Goal: Task Accomplishment & Management: Complete application form

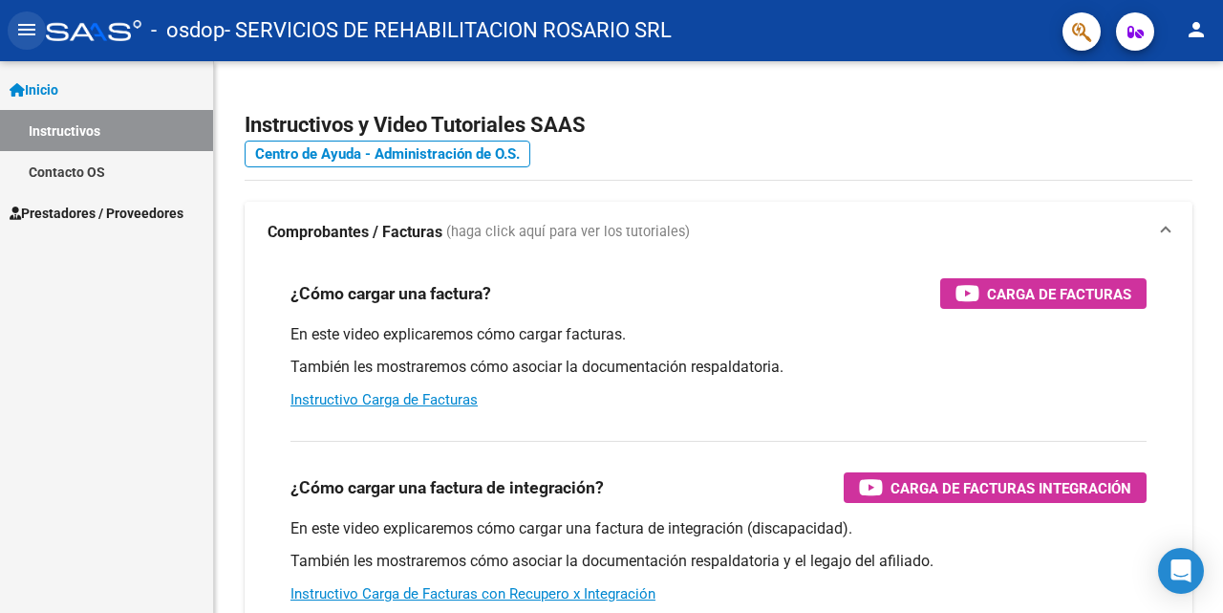
click at [32, 29] on mat-icon "menu" at bounding box center [26, 29] width 23 height 23
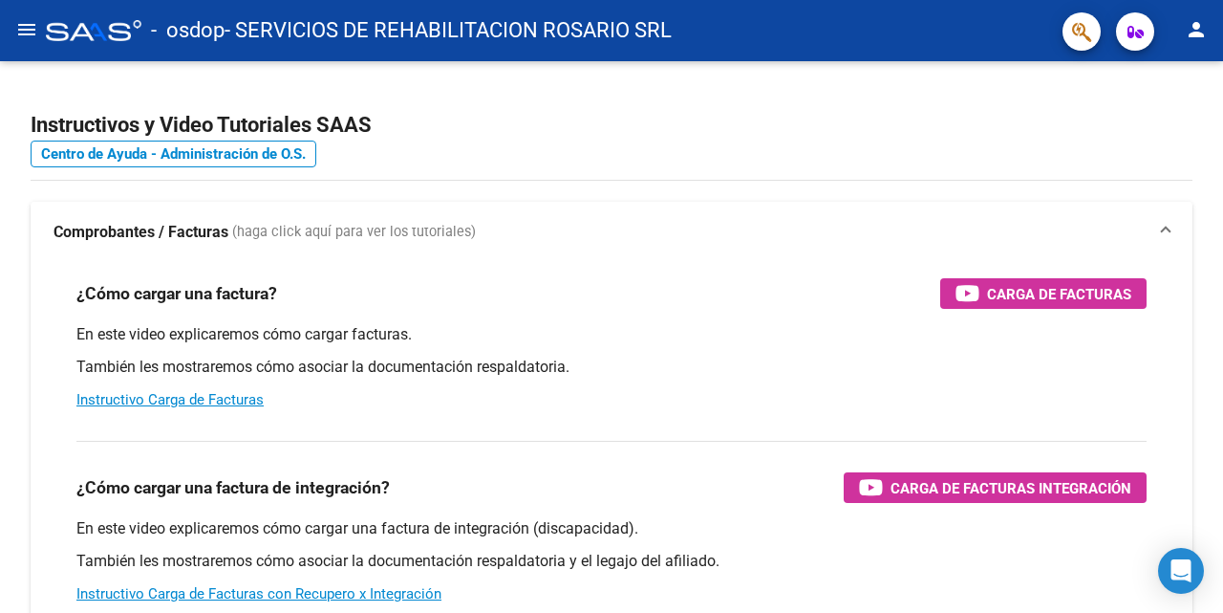
click at [30, 24] on mat-icon "menu" at bounding box center [26, 29] width 23 height 23
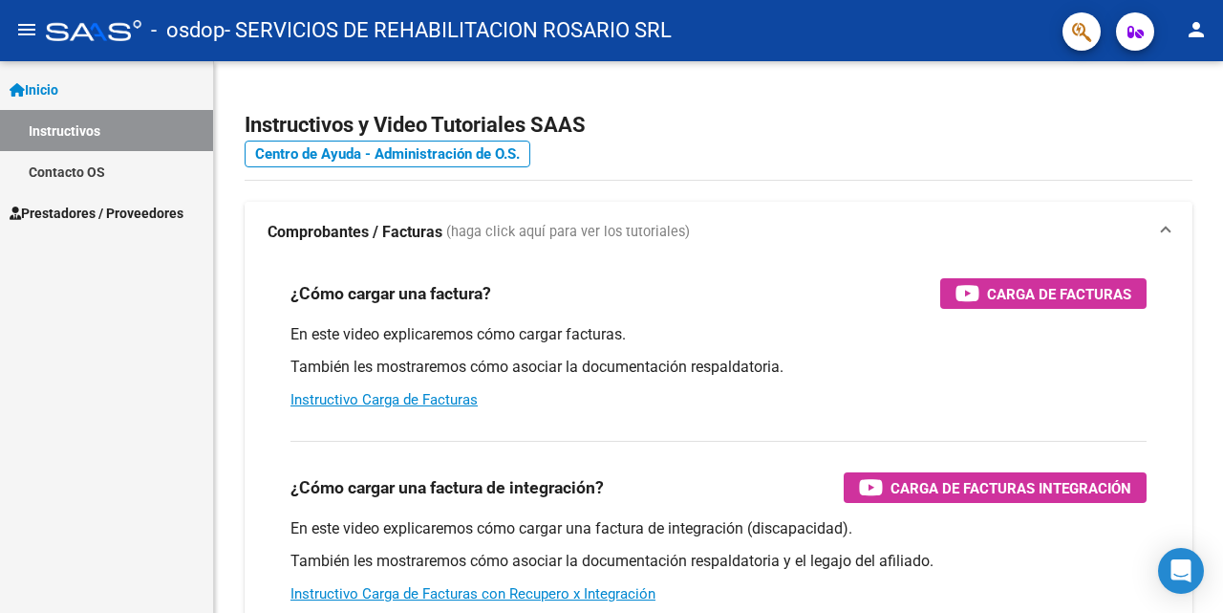
click at [88, 218] on span "Prestadores / Proveedores" at bounding box center [97, 213] width 174 height 21
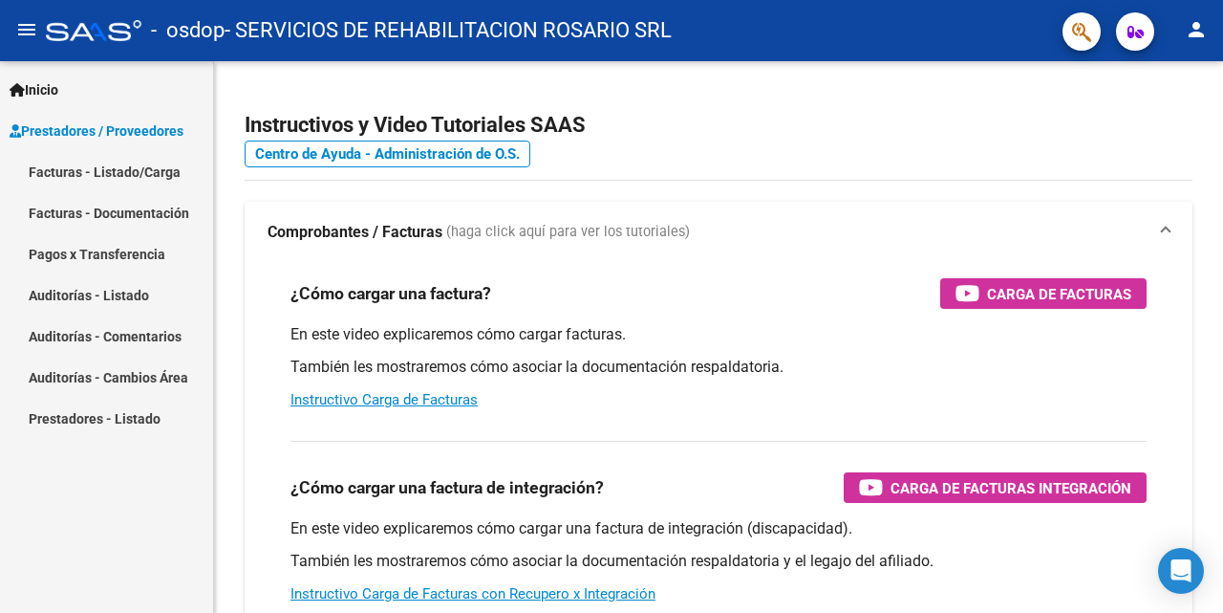
click at [82, 170] on link "Facturas - Listado/Carga" at bounding box center [106, 171] width 213 height 41
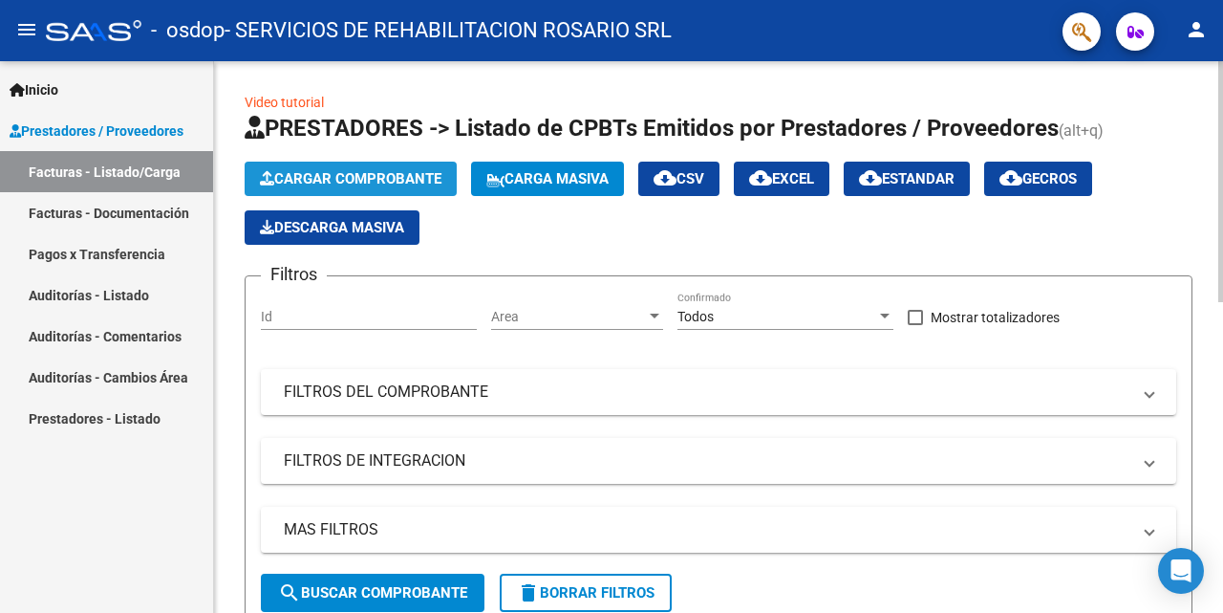
click at [375, 171] on span "Cargar Comprobante" at bounding box center [351, 178] width 182 height 17
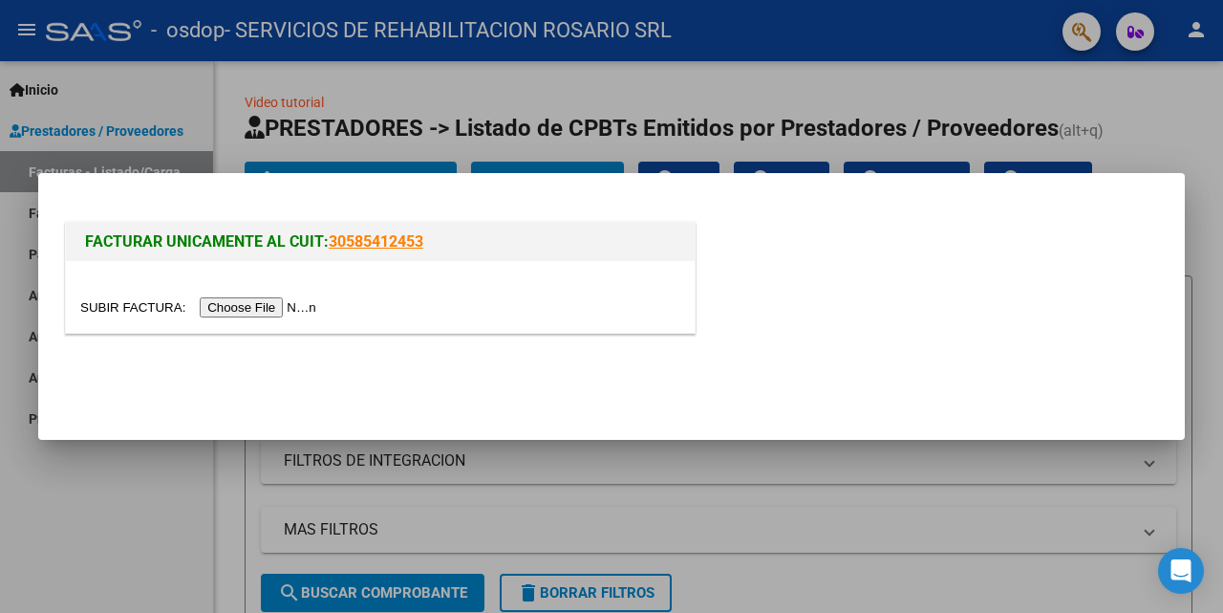
click at [263, 310] on input "file" at bounding box center [201, 307] width 242 height 20
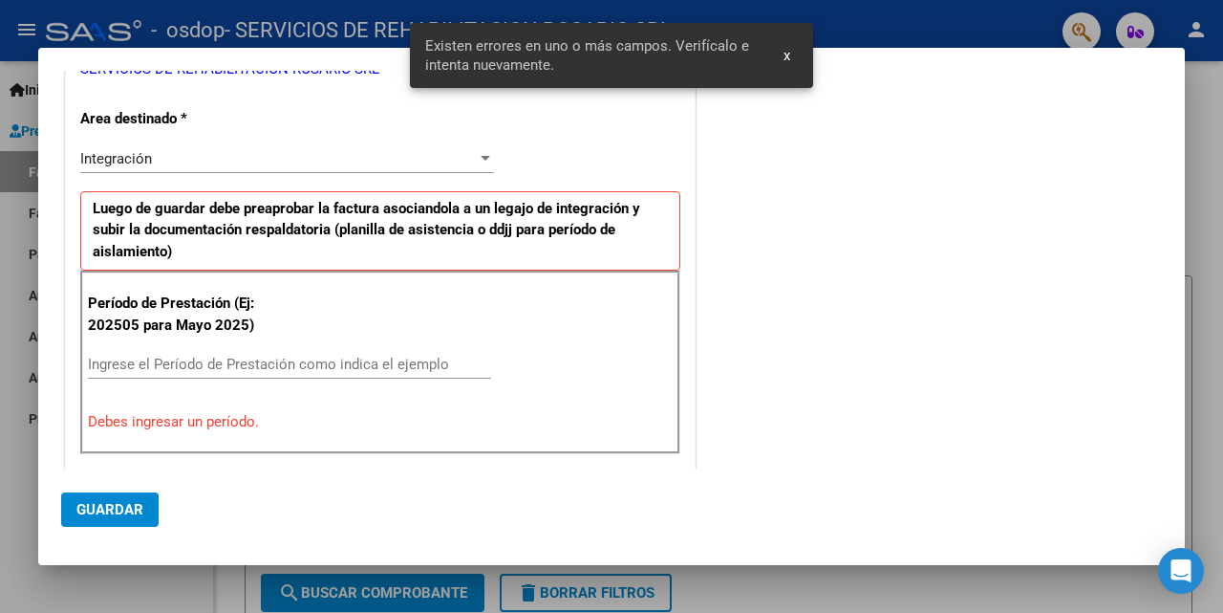
scroll to position [382, 0]
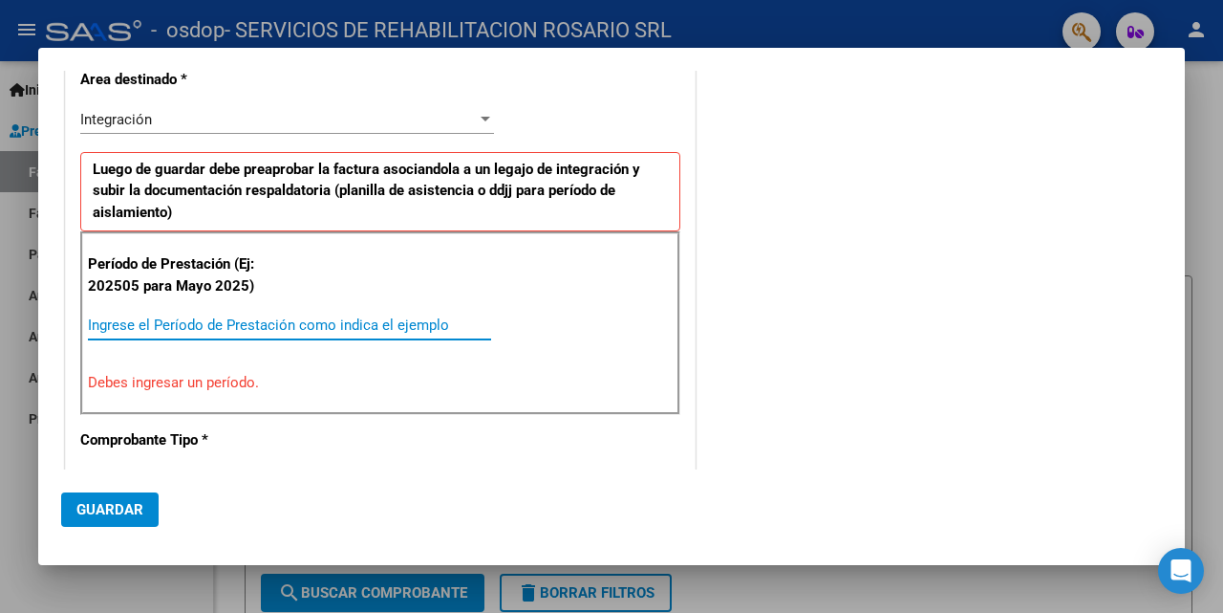
click at [220, 323] on input "Ingrese el Período de Prestación como indica el ejemplo" at bounding box center [289, 324] width 403 height 17
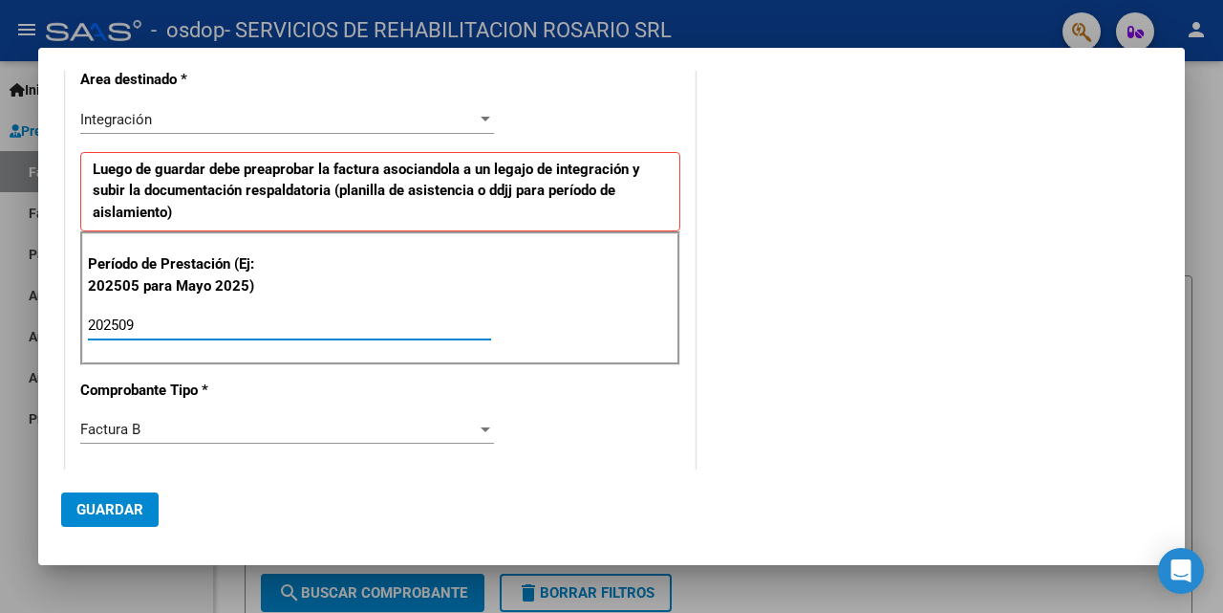
type input "202509"
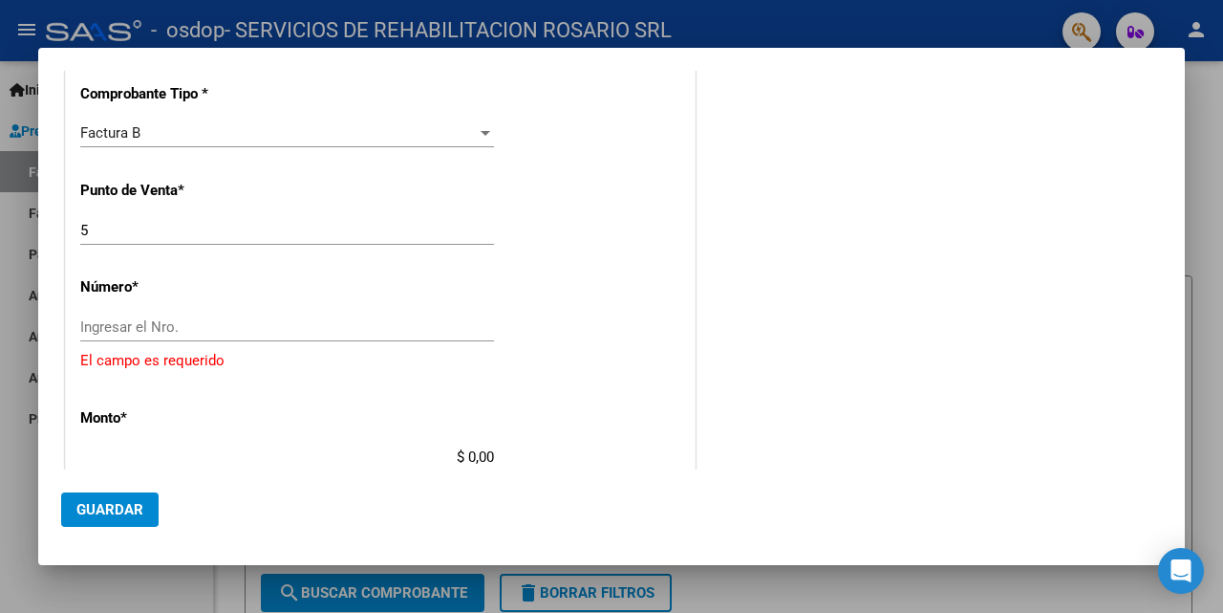
scroll to position [701, 0]
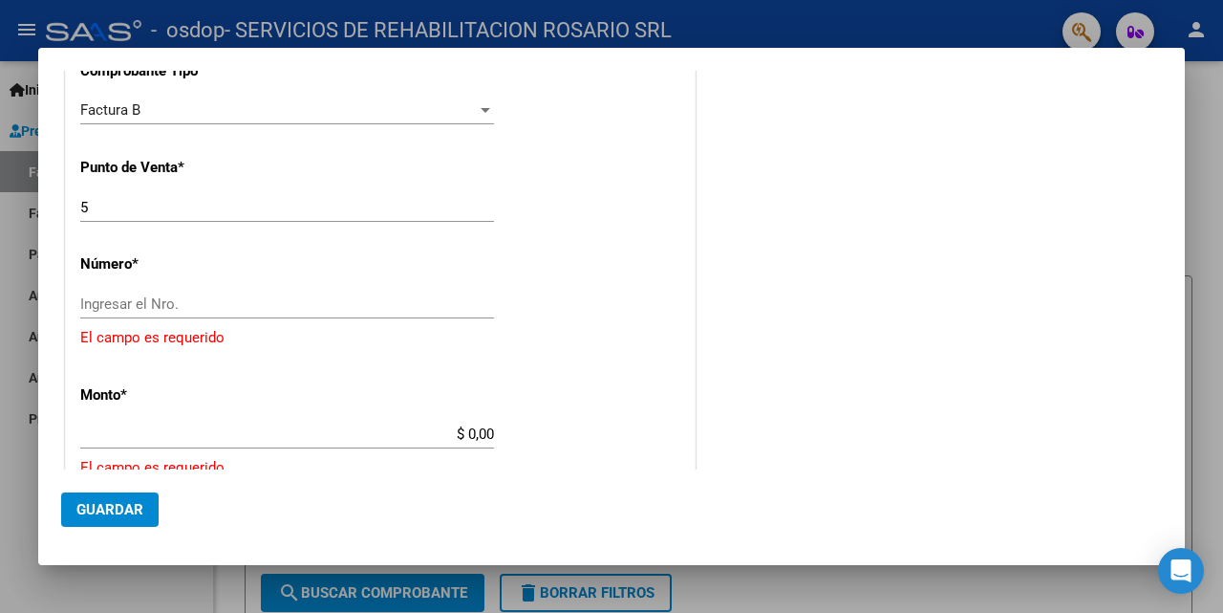
click at [105, 200] on input "5" at bounding box center [287, 207] width 414 height 17
type input "2"
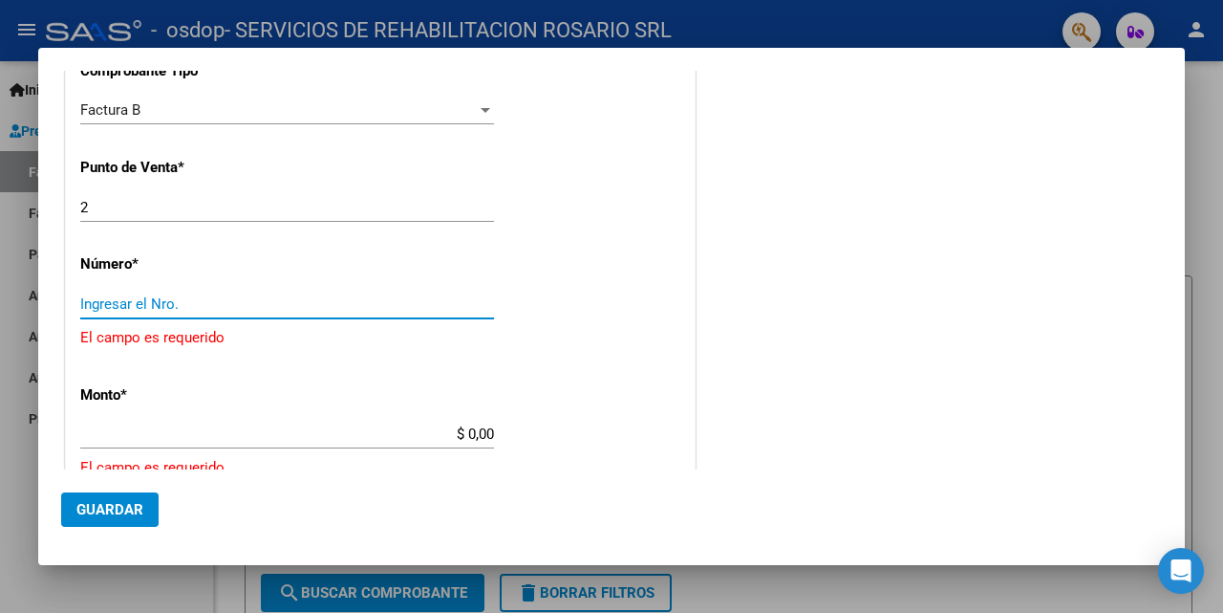
click at [102, 306] on input "Ingresar el Nro." at bounding box center [287, 303] width 414 height 17
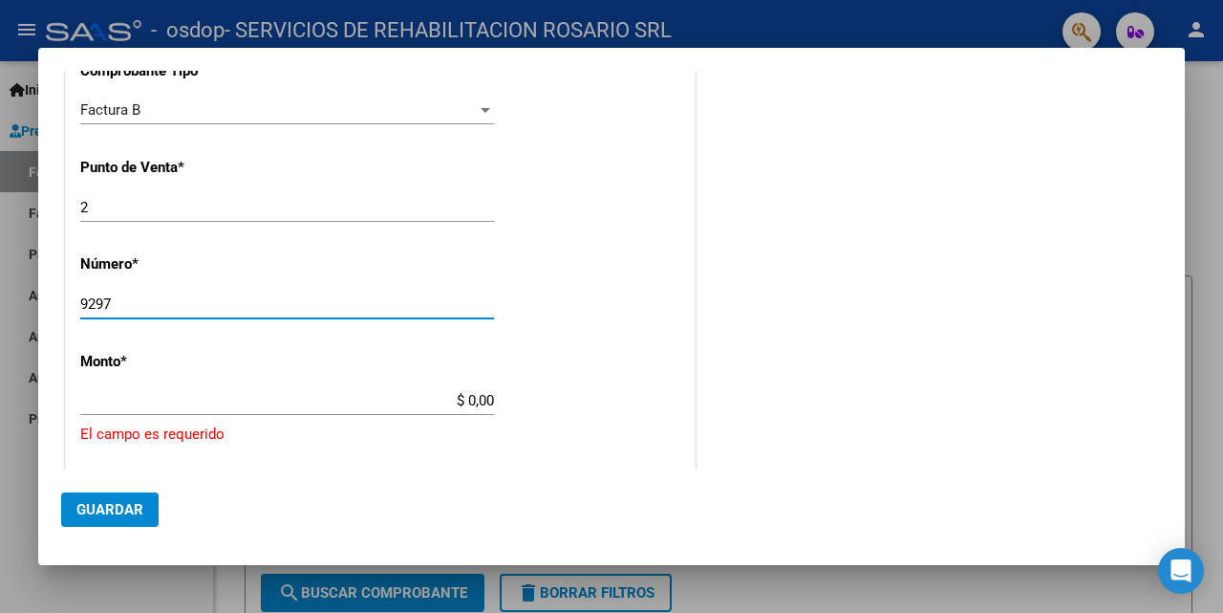
type input "9297"
click at [190, 401] on input "$ 0,00" at bounding box center [287, 400] width 414 height 17
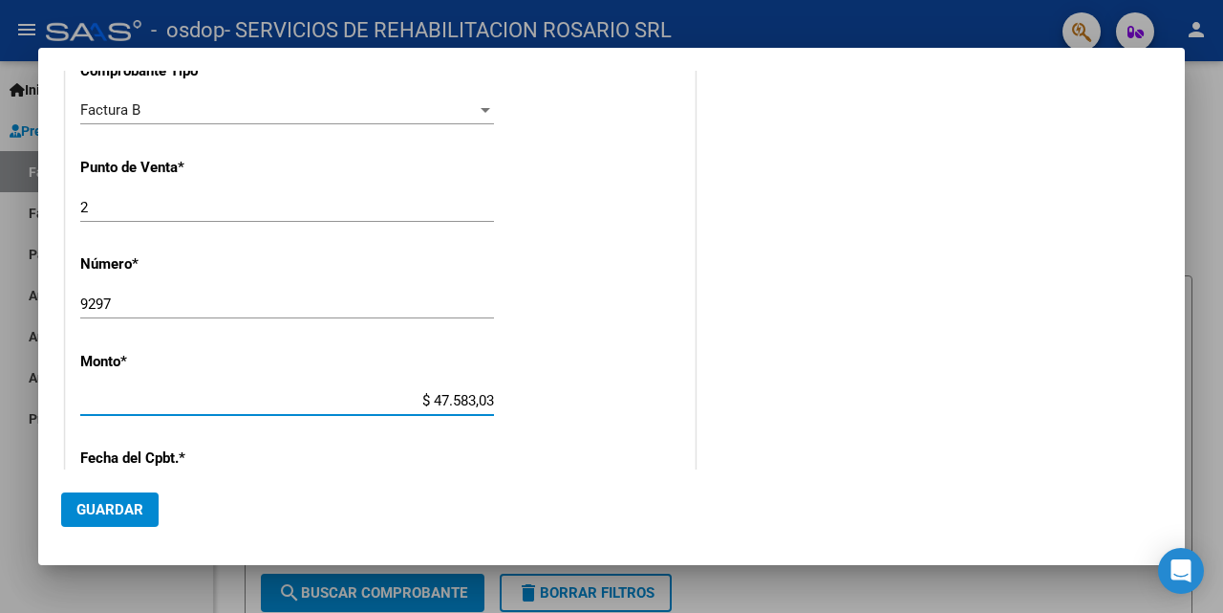
type input "$ 475.830,36"
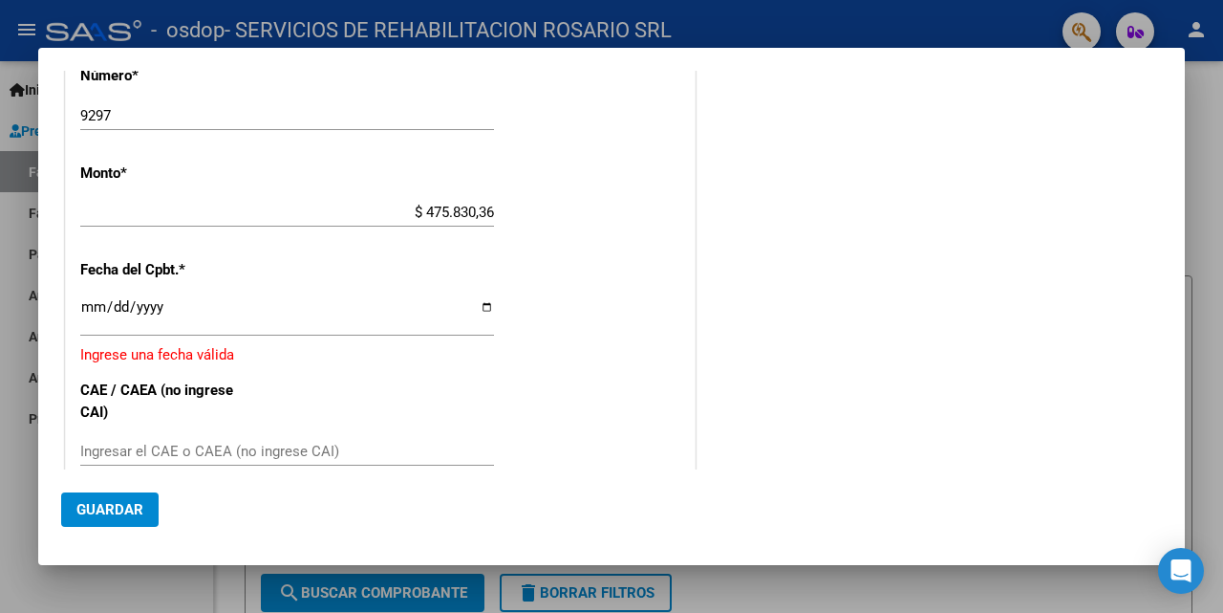
scroll to position [894, 0]
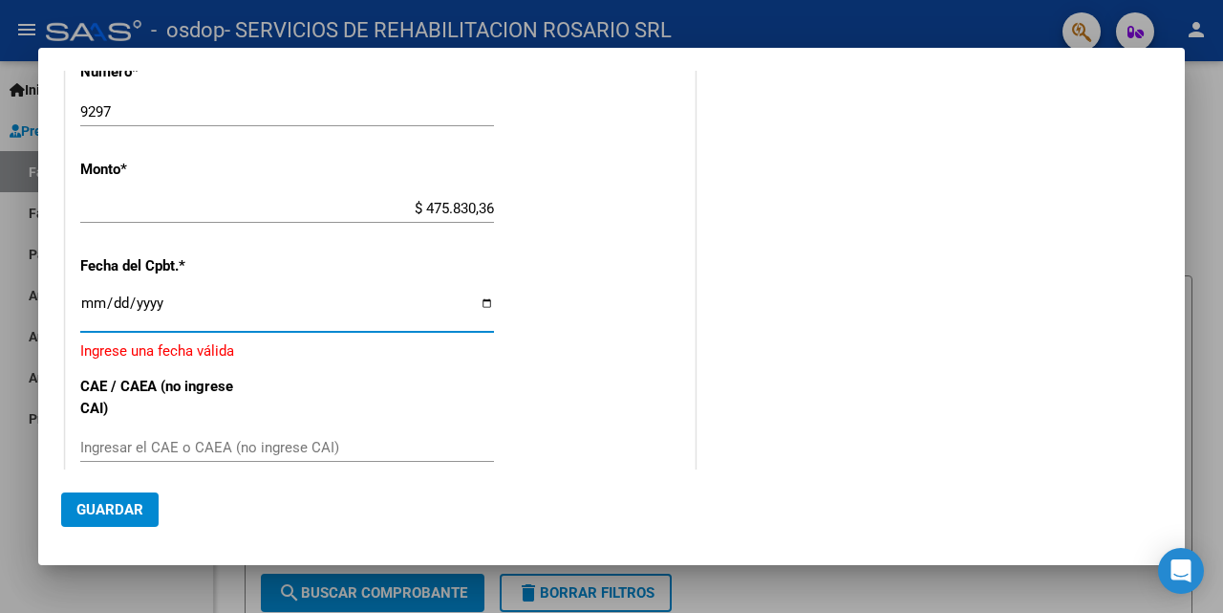
click at [483, 302] on input "Ingresar la fecha" at bounding box center [287, 310] width 414 height 31
type input "[DATE]"
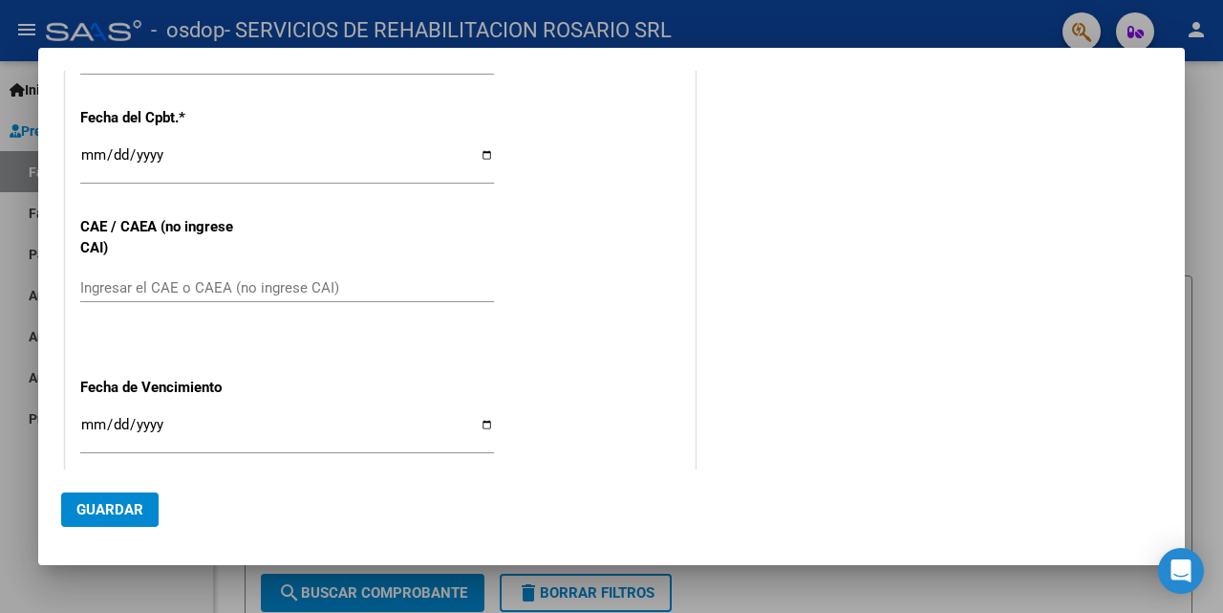
scroll to position [1129, 0]
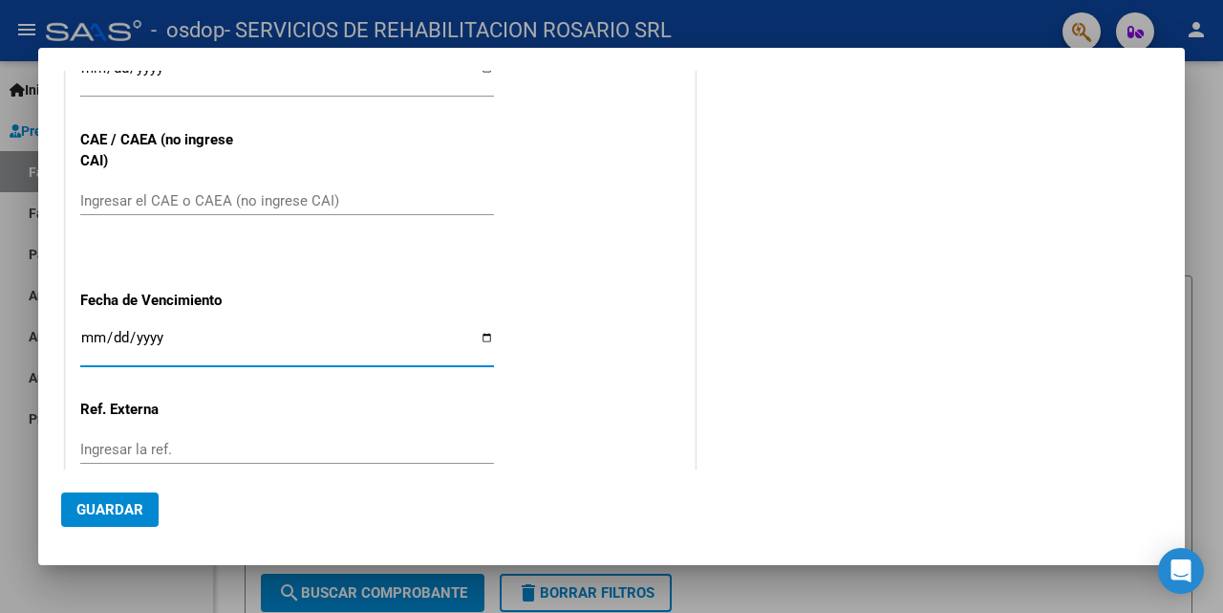
click at [480, 334] on input "Ingresar la fecha" at bounding box center [287, 345] width 414 height 31
type input "[DATE]"
click at [140, 201] on input "Ingresar el CAE o CAEA (no ingrese CAI)" at bounding box center [287, 200] width 414 height 17
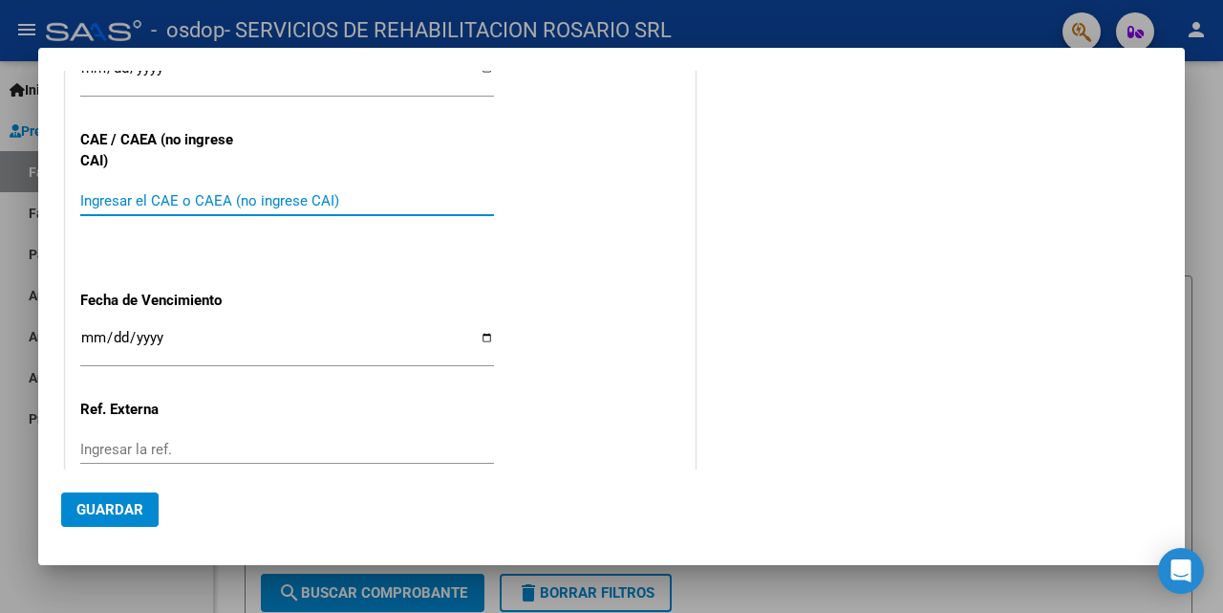
click at [165, 200] on input "Ingresar el CAE o CAEA (no ingrese CAI)" at bounding box center [287, 200] width 414 height 17
paste input "75418291379526"
type input "75418291379526"
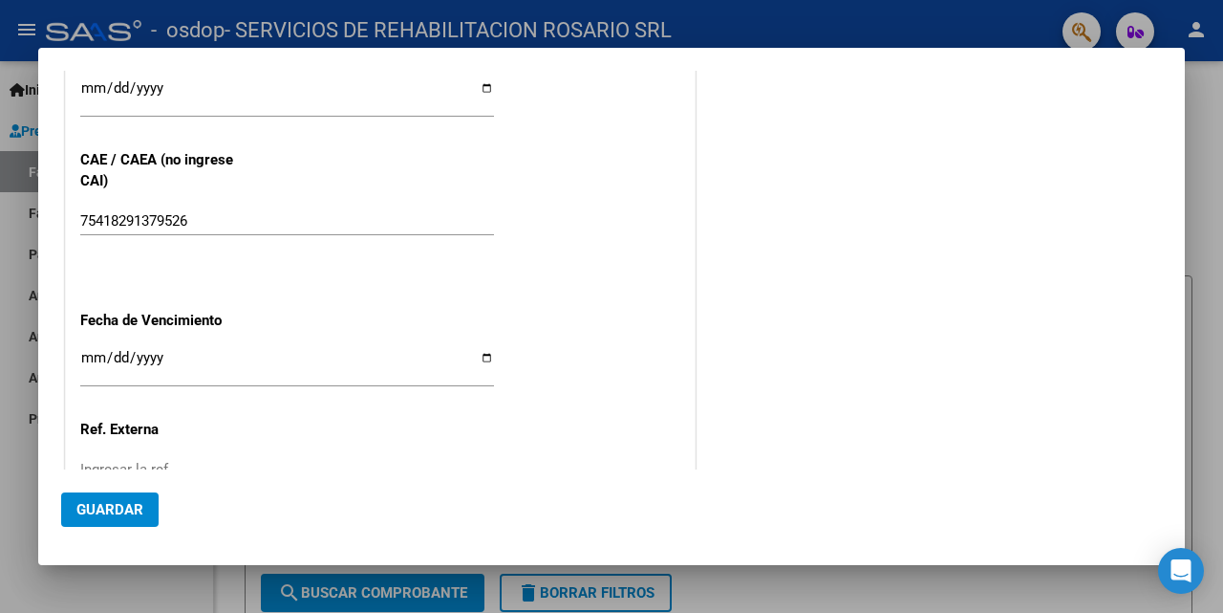
scroll to position [1257, 0]
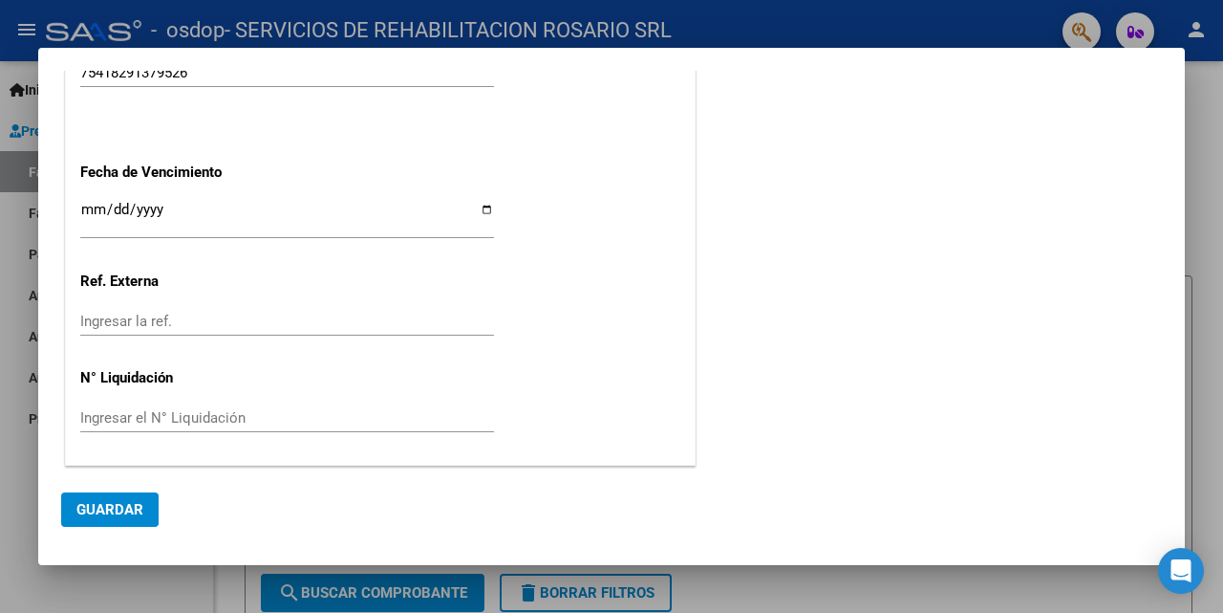
click at [99, 509] on span "Guardar" at bounding box center [109, 509] width 67 height 17
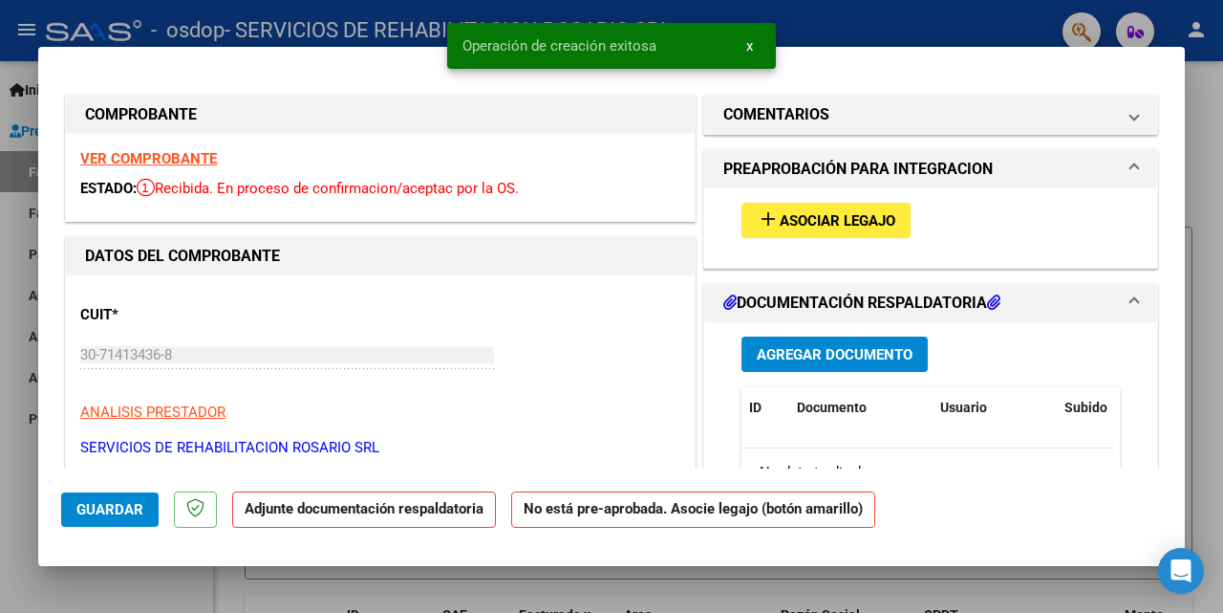
click at [820, 227] on span "Asociar Legajo" at bounding box center [838, 220] width 116 height 17
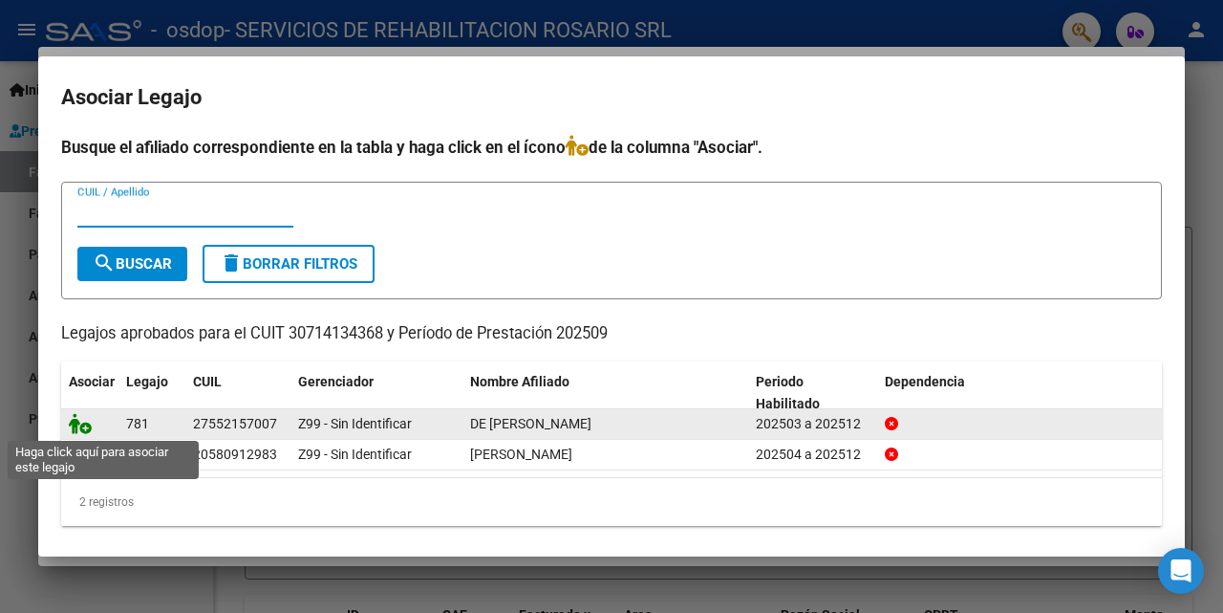
click at [81, 424] on icon at bounding box center [80, 423] width 23 height 21
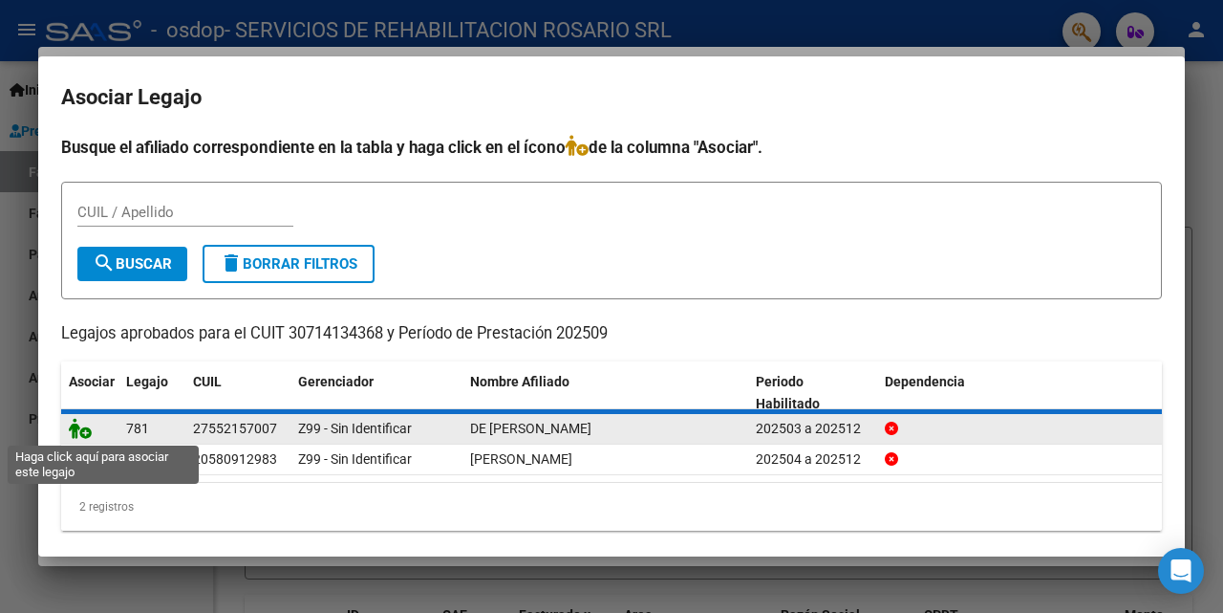
click at [80, 430] on icon at bounding box center [80, 428] width 23 height 21
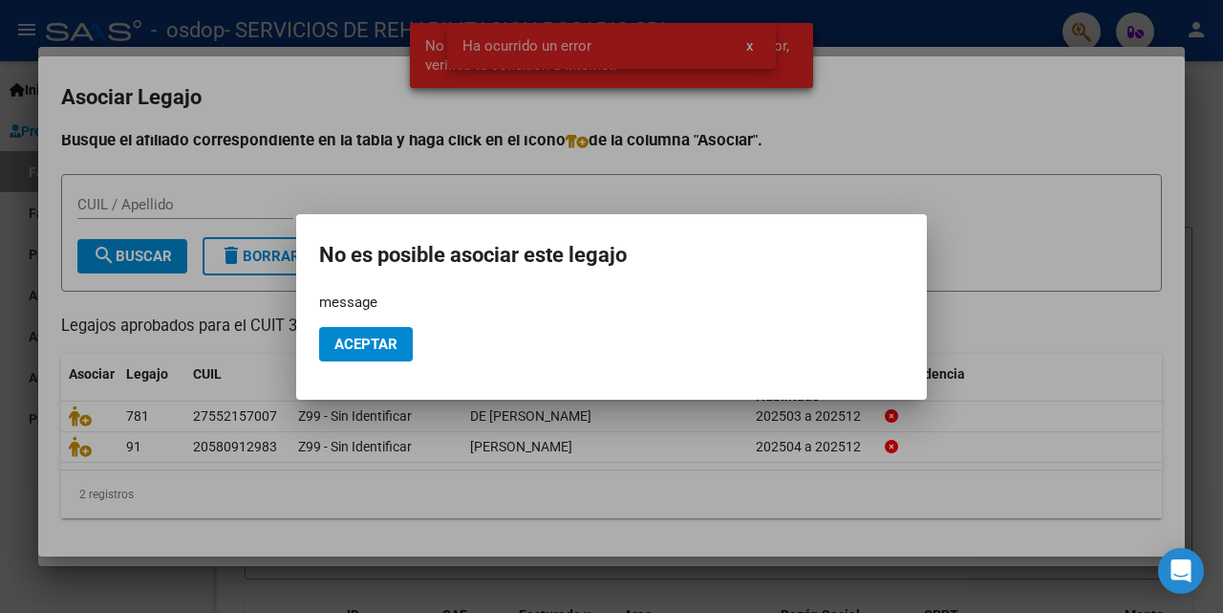
scroll to position [10, 0]
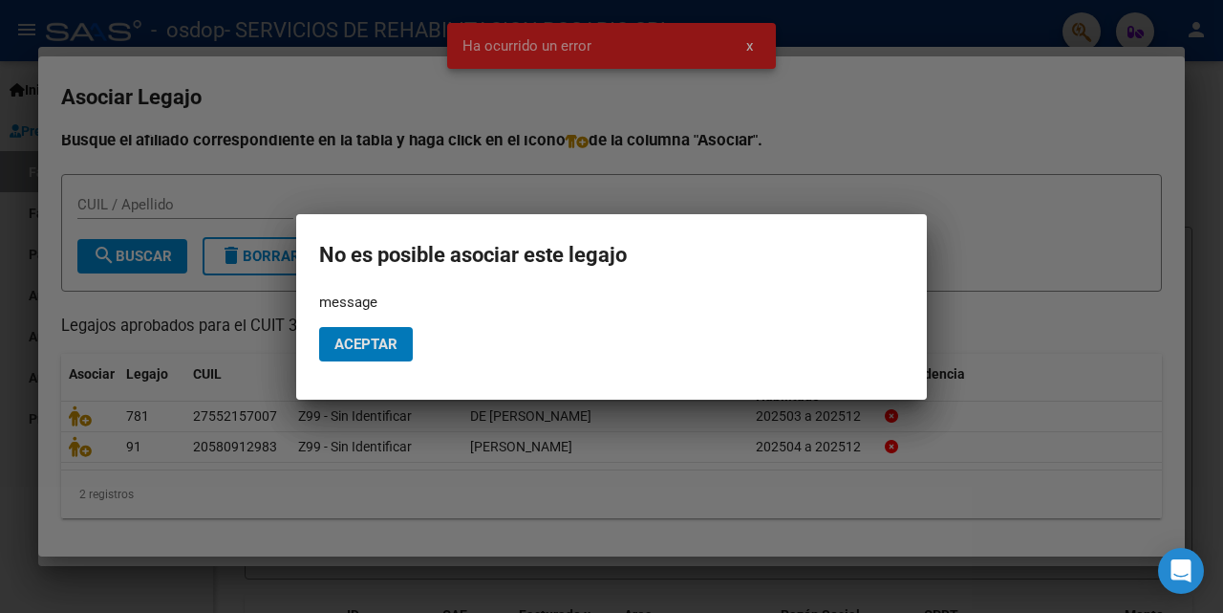
click at [384, 337] on span "Aceptar" at bounding box center [365, 343] width 63 height 17
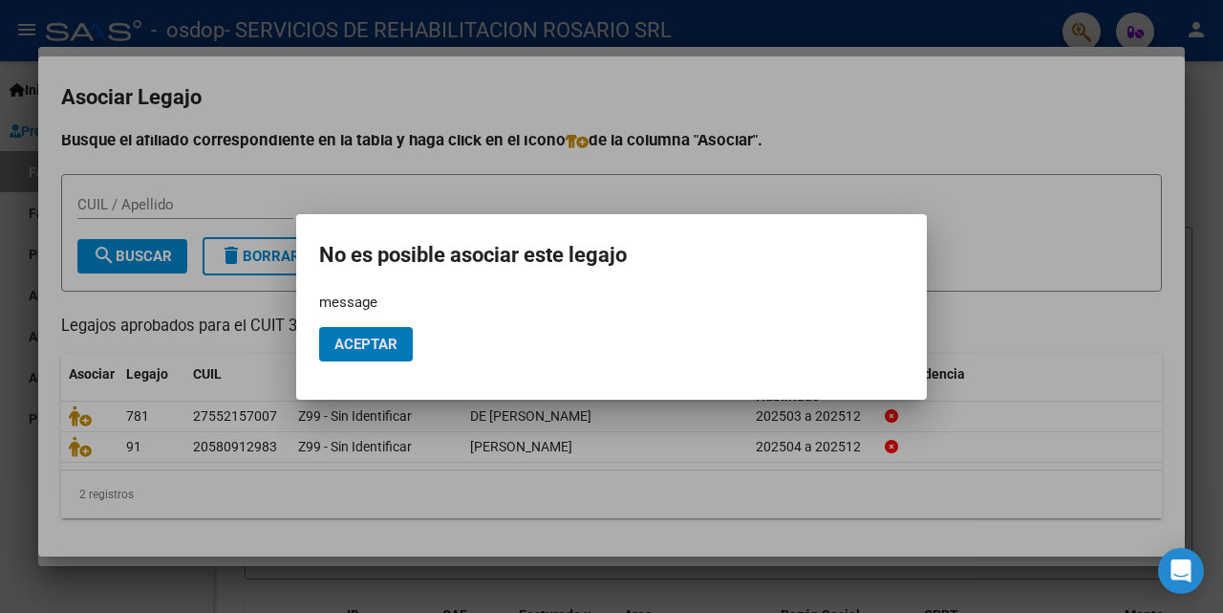
click at [368, 339] on span "Aceptar" at bounding box center [365, 343] width 63 height 17
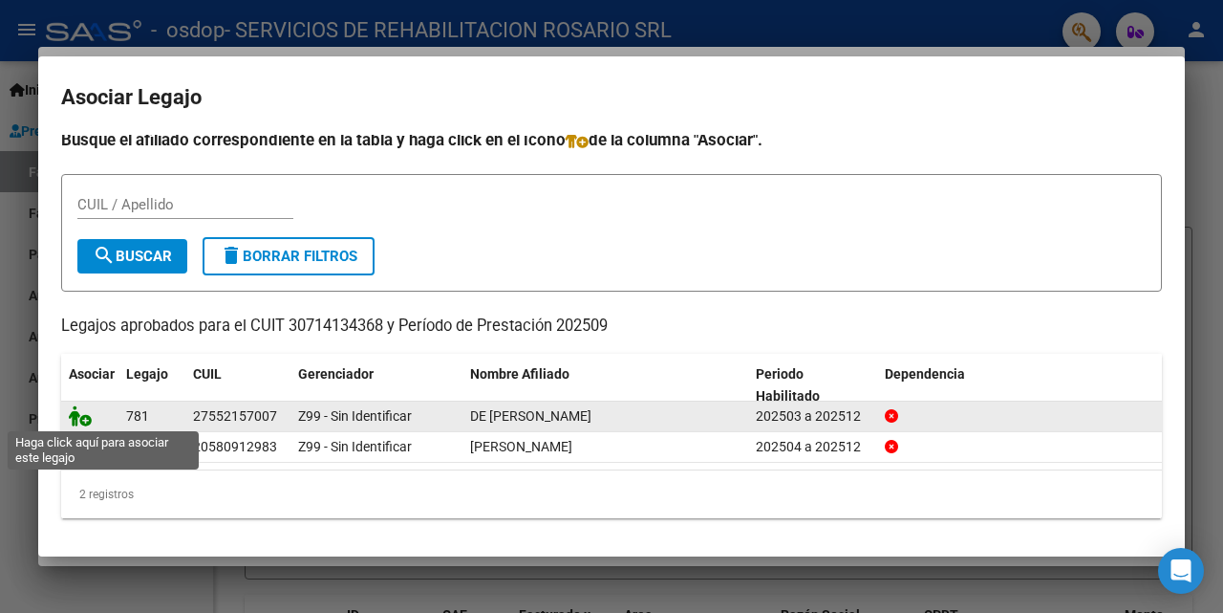
click at [77, 411] on icon at bounding box center [80, 415] width 23 height 21
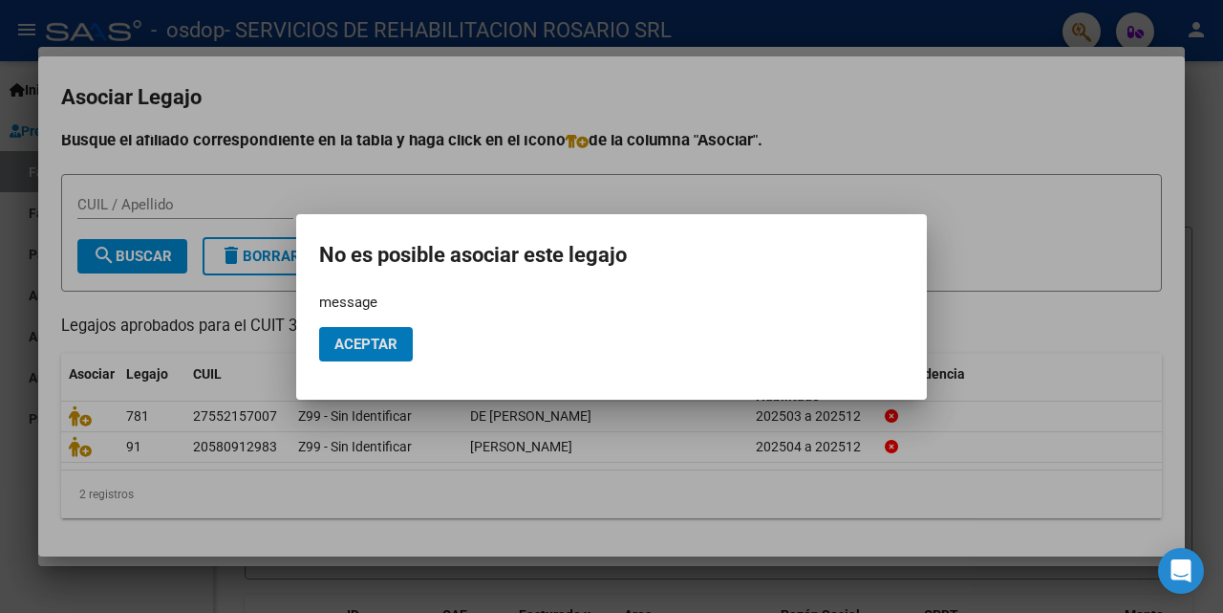
click at [344, 341] on span "Aceptar" at bounding box center [365, 343] width 63 height 17
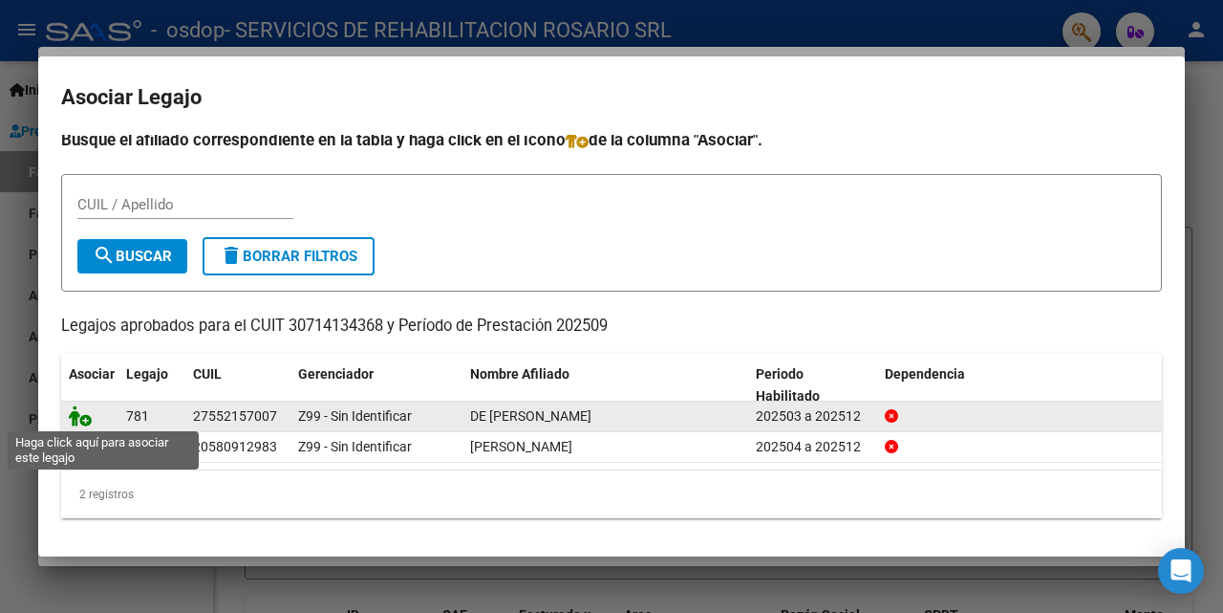
click at [83, 420] on icon at bounding box center [80, 415] width 23 height 21
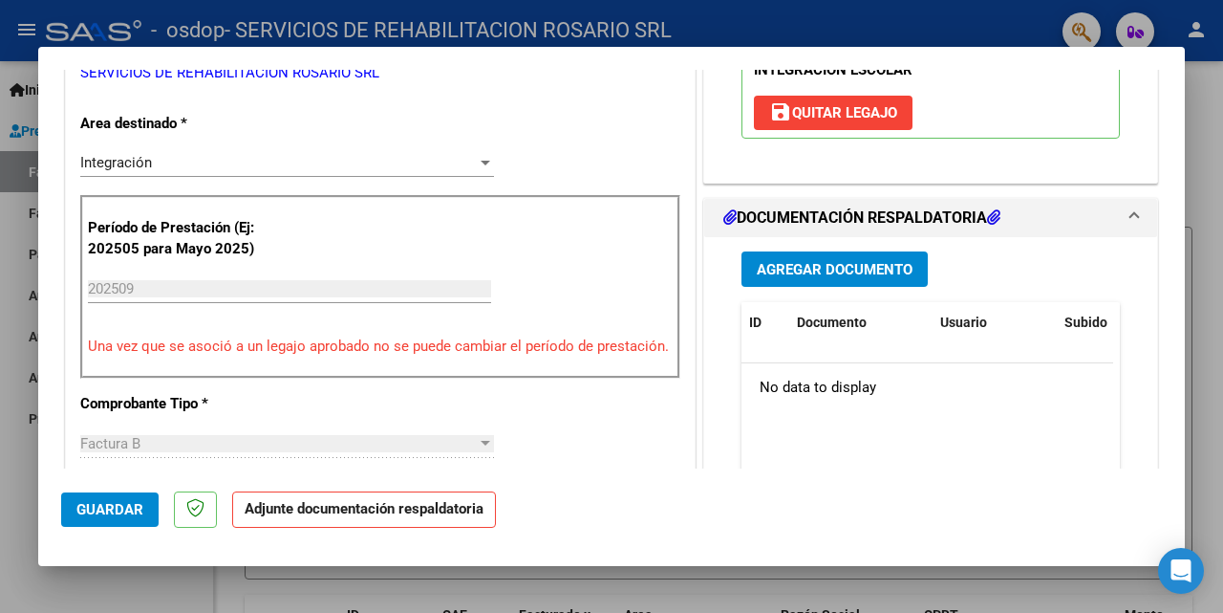
scroll to position [484, 0]
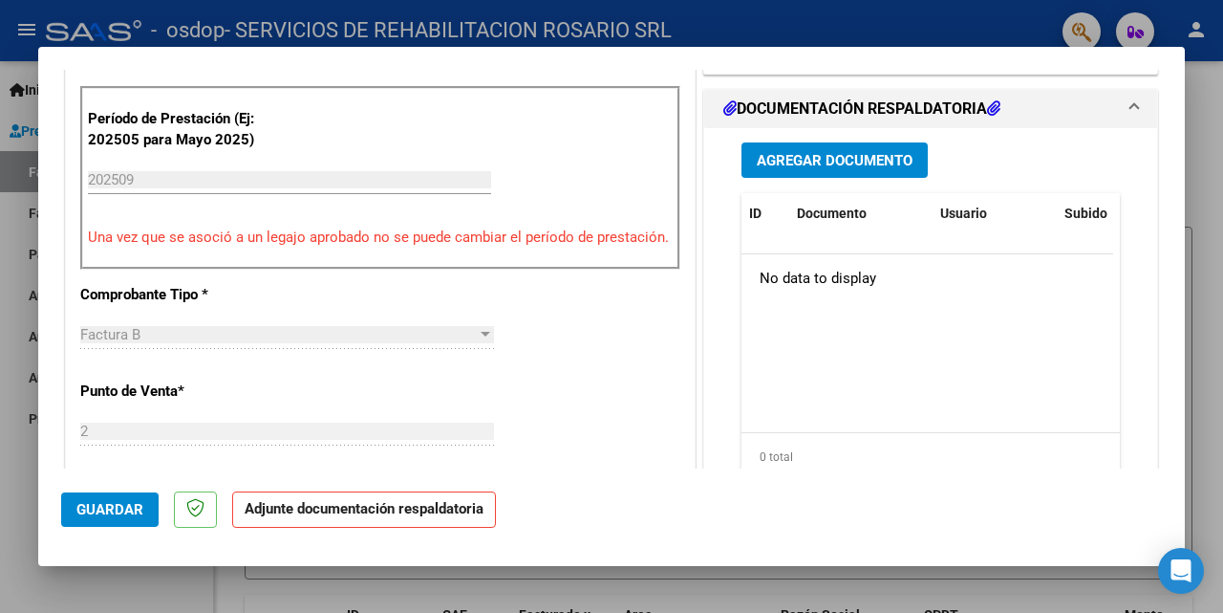
click at [776, 157] on span "Agregar Documento" at bounding box center [835, 160] width 156 height 17
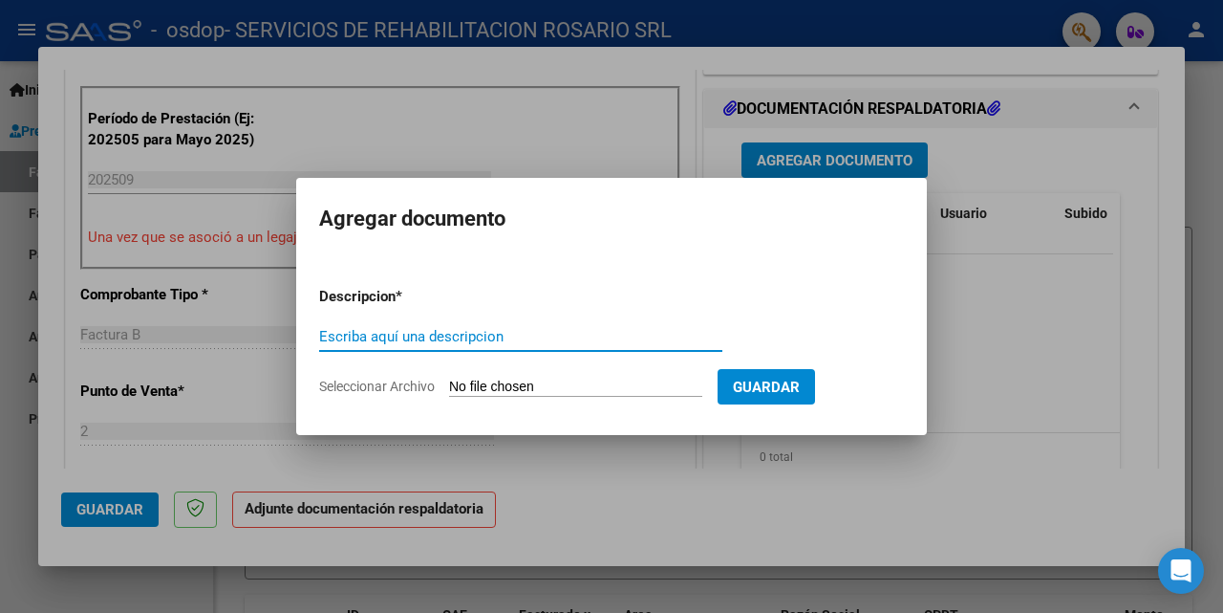
click at [596, 381] on input "Seleccionar Archivo" at bounding box center [575, 387] width 253 height 18
type input "C:\fakepath\De [PERSON_NAME].pdf"
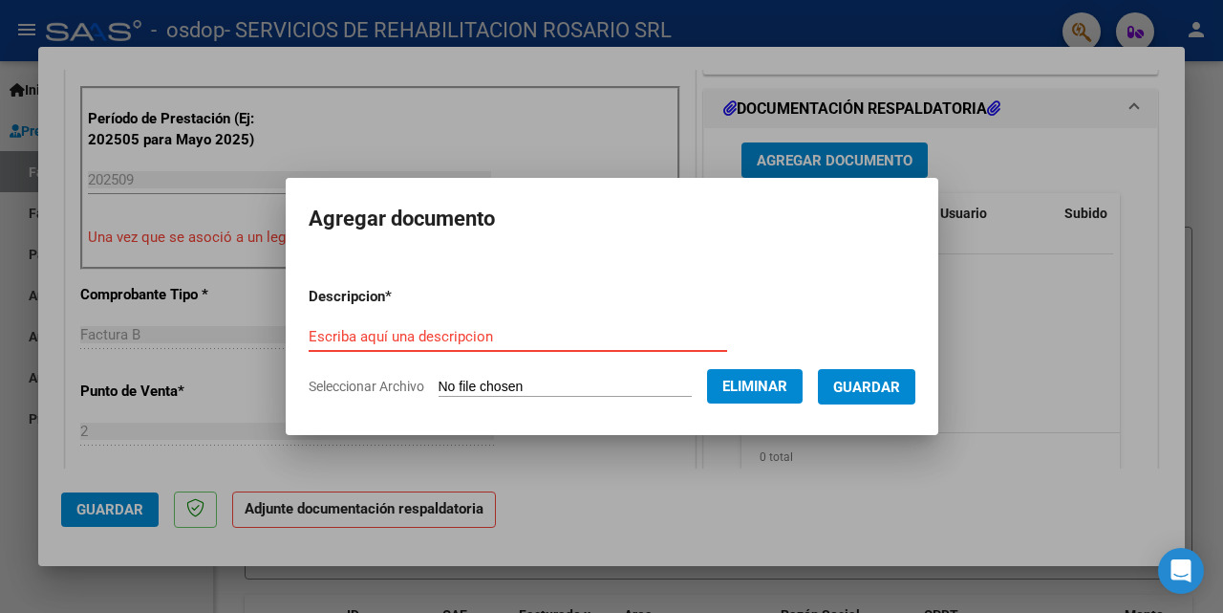
click at [426, 335] on input "Escriba aquí una descripcion" at bounding box center [518, 336] width 419 height 17
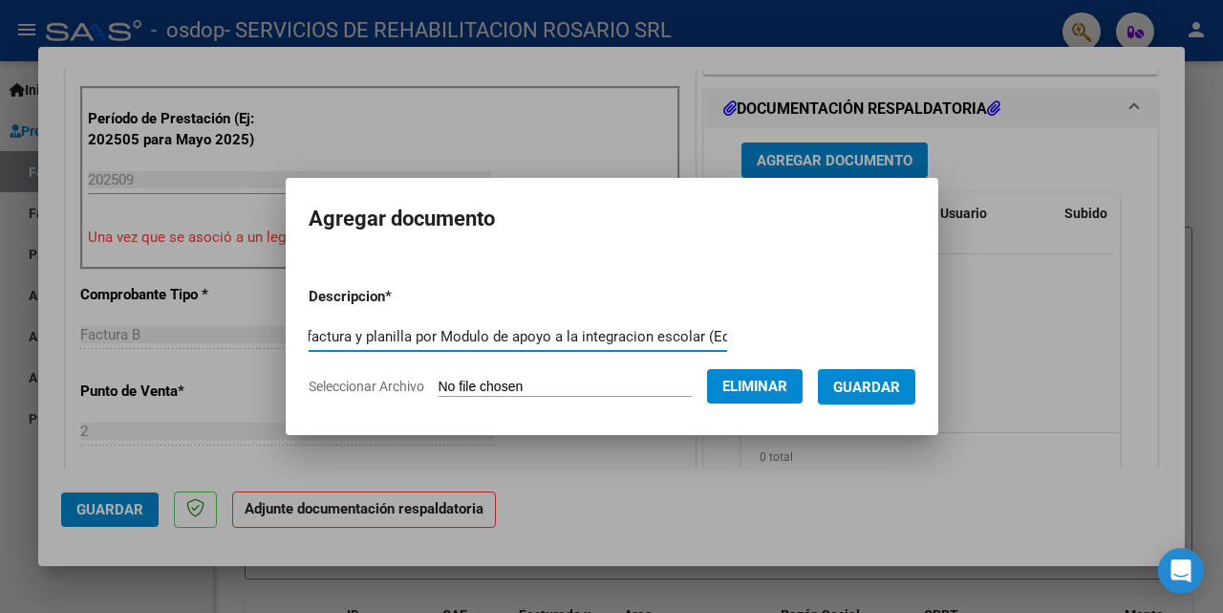
scroll to position [0, 60]
click at [709, 333] on input "Adjunto factura y planilla por Modulo de apoyo a la integracion escolar (Equpo)" at bounding box center [518, 336] width 419 height 17
click at [374, 340] on input "Adjunto factura y planilla por Modulo de apoyo a la integracion escolar (Equipo)" at bounding box center [518, 336] width 419 height 17
click at [436, 338] on input "Adjunto factura y planilla por Modulo de apoyo a la integracion escolar (Equipo)" at bounding box center [518, 336] width 419 height 17
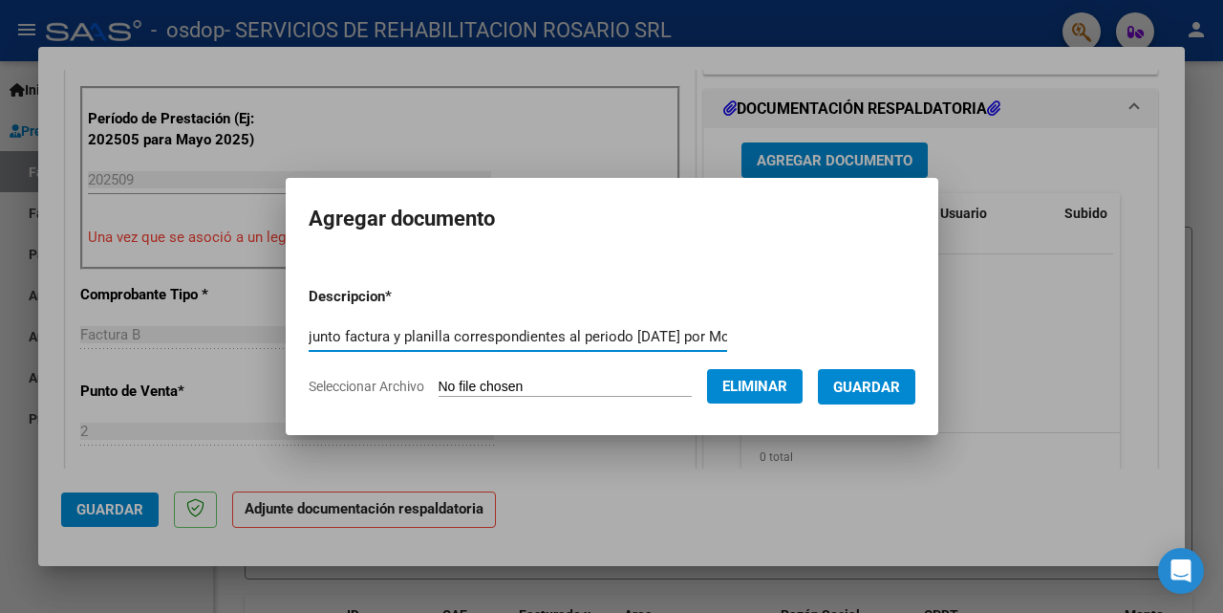
type input "Adjunto factura y planilla correspondientes al periodo [DATE] por Modulo de apo…"
click at [879, 393] on span "Guardar" at bounding box center [866, 386] width 67 height 17
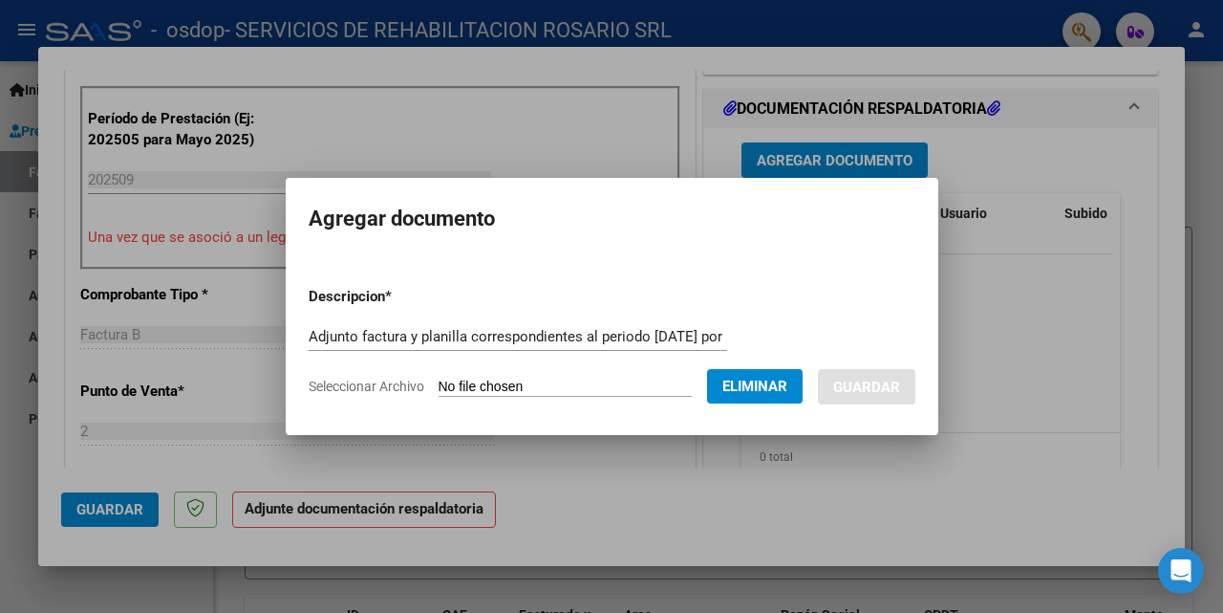
click at [910, 283] on form "Descripcion * Adjunto factura y planilla correspondientes al periodo [DATE] por…" at bounding box center [612, 341] width 607 height 140
click at [873, 490] on div at bounding box center [611, 306] width 1223 height 613
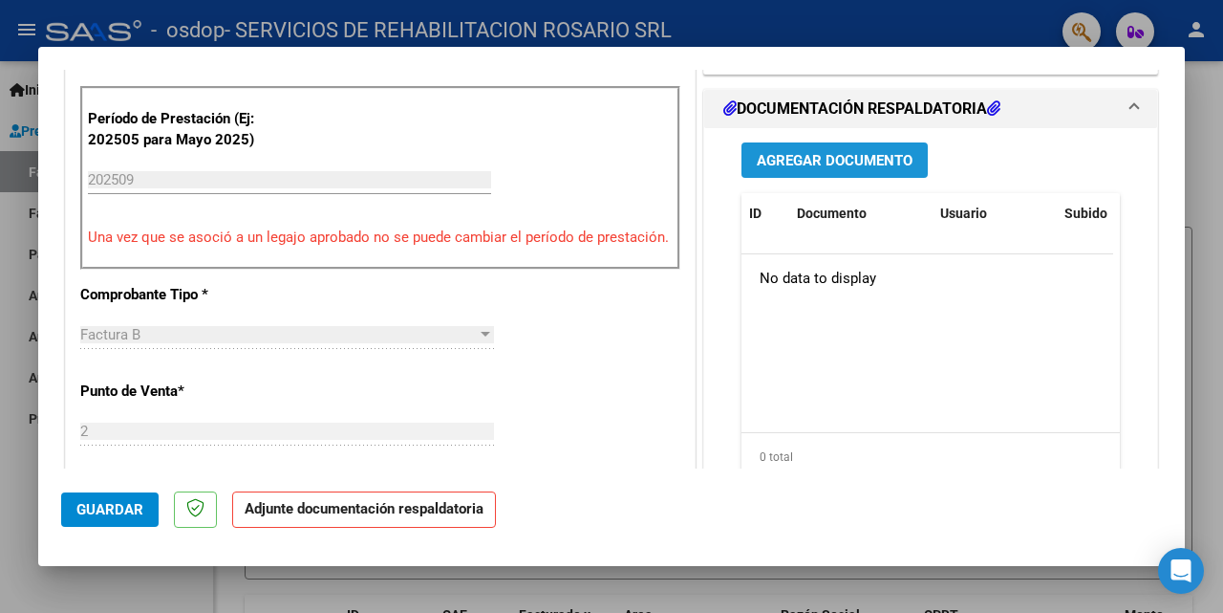
click at [842, 147] on button "Agregar Documento" at bounding box center [835, 159] width 186 height 35
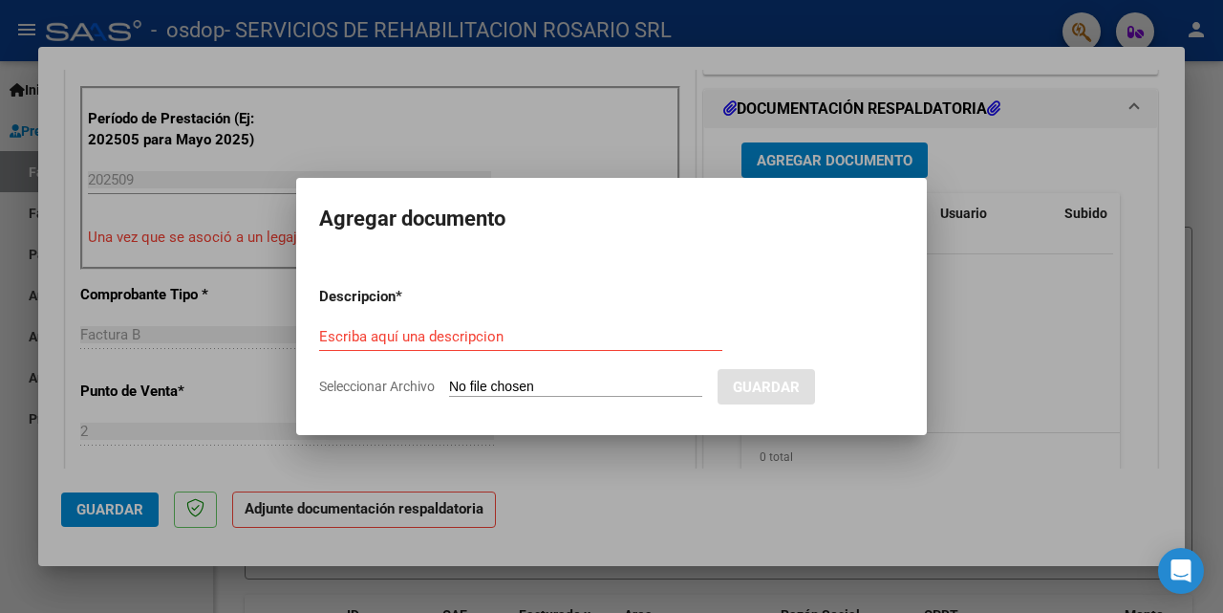
click at [525, 388] on input "Seleccionar Archivo" at bounding box center [575, 387] width 253 height 18
type input "C:\fakepath\De [PERSON_NAME].pdf"
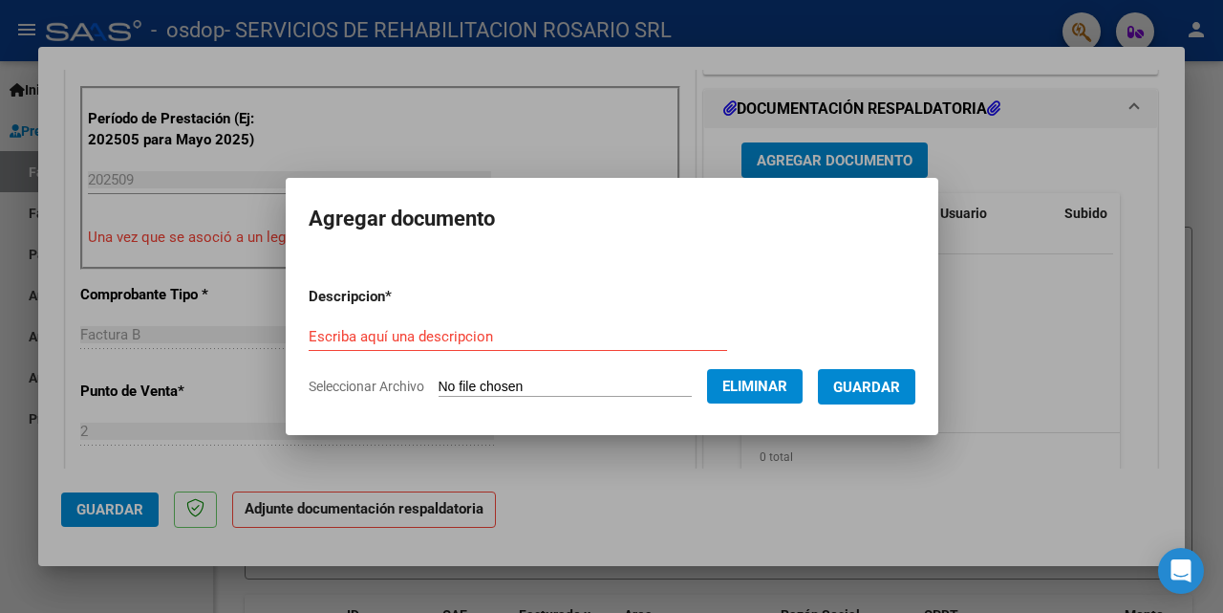
click at [502, 318] on form "Descripcion * Escriba aquí una descripcion Seleccionar Archivo Eliminar Guardar" at bounding box center [612, 341] width 607 height 140
click at [482, 330] on input "Escriba aquí una descripcion" at bounding box center [518, 336] width 419 height 17
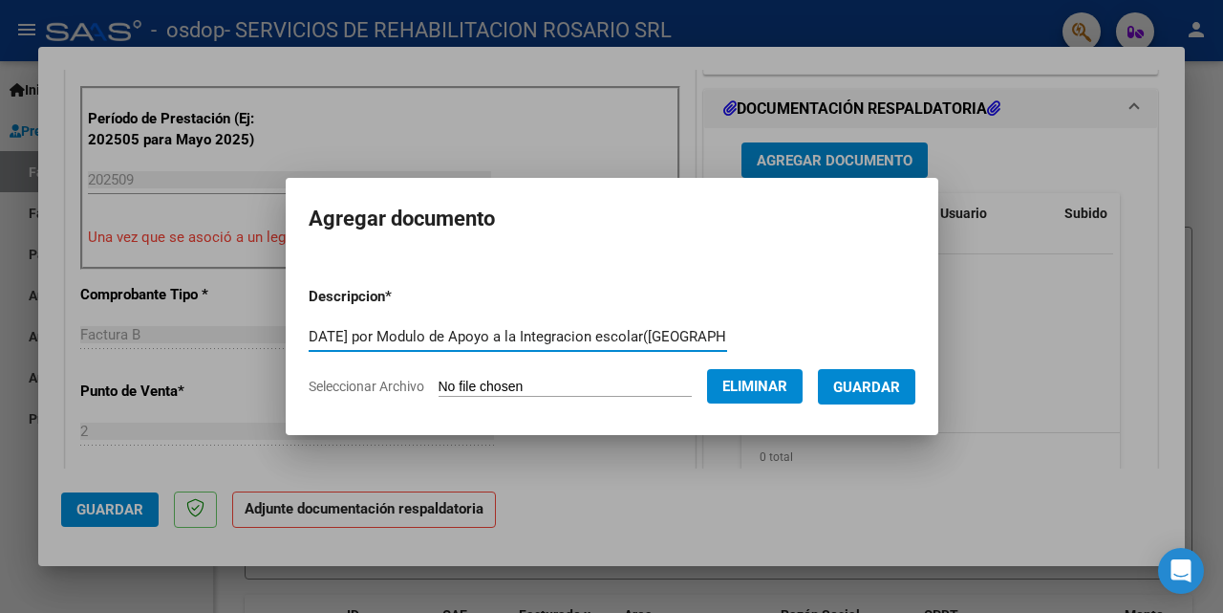
scroll to position [0, 443]
type input "Adjunto factura y planilla de asistencia correspondientes al periodo [DATE] por…"
click at [891, 386] on span "Guardar" at bounding box center [866, 386] width 67 height 17
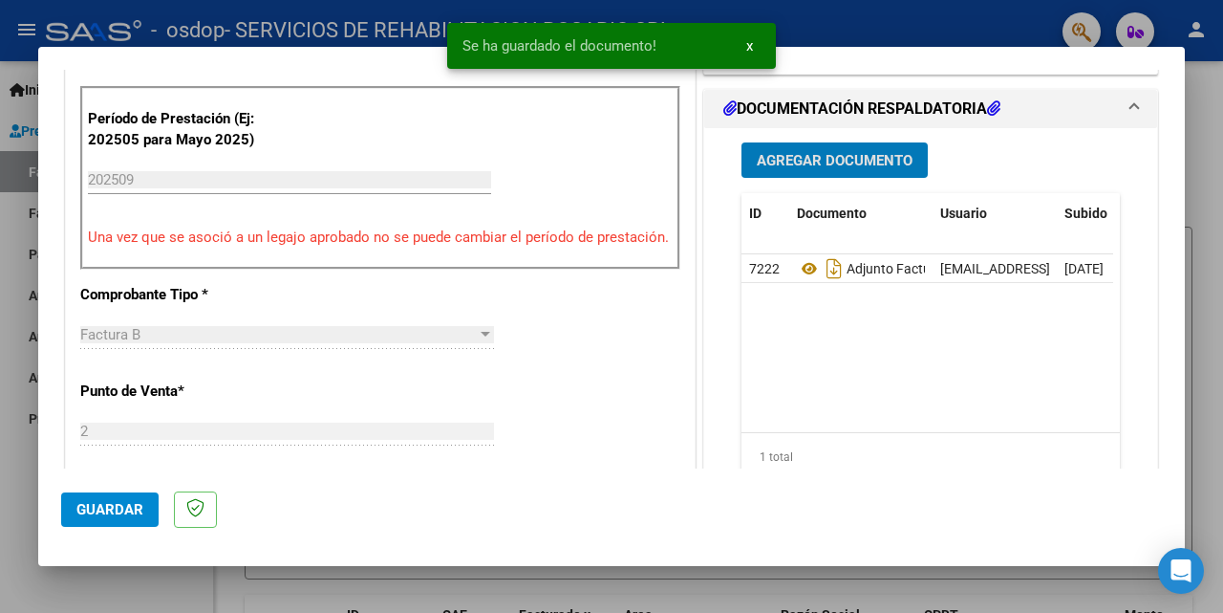
click at [127, 518] on button "Guardar" at bounding box center [109, 509] width 97 height 34
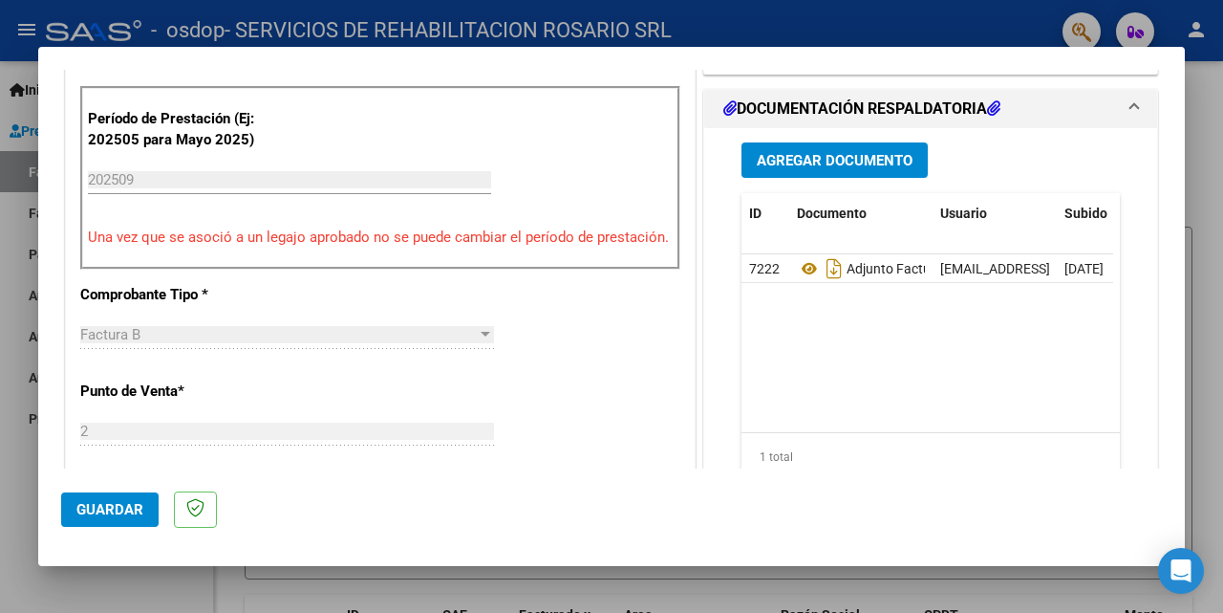
click at [81, 505] on span "Guardar" at bounding box center [109, 509] width 67 height 17
click at [14, 45] on div at bounding box center [611, 306] width 1223 height 613
type input "$ 0,00"
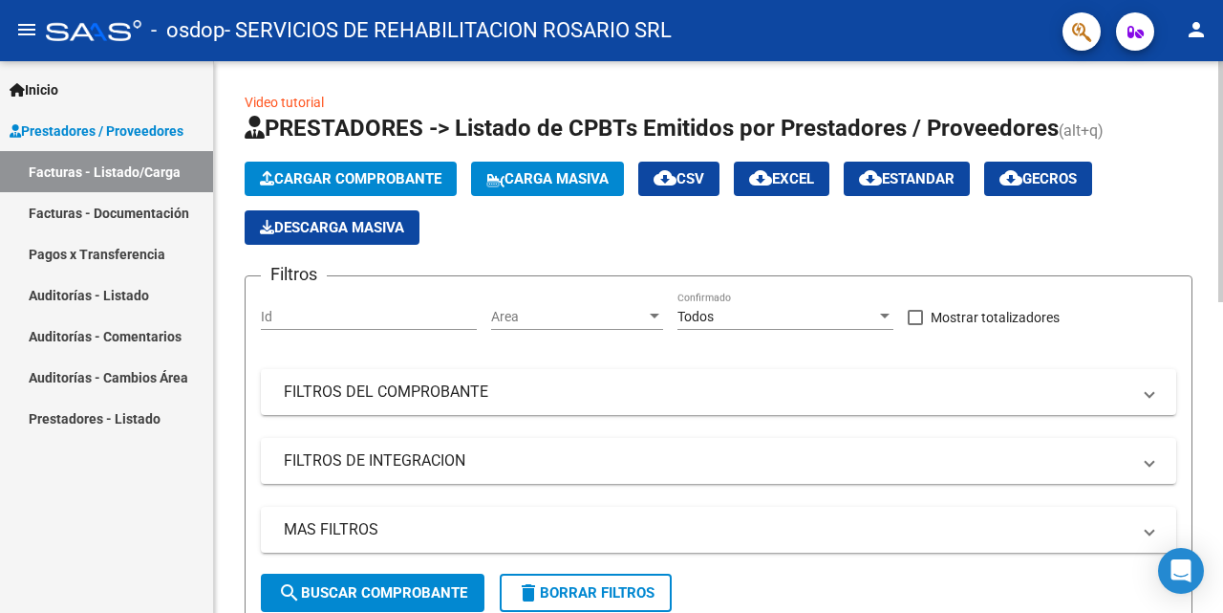
click at [374, 185] on span "Cargar Comprobante" at bounding box center [351, 178] width 182 height 17
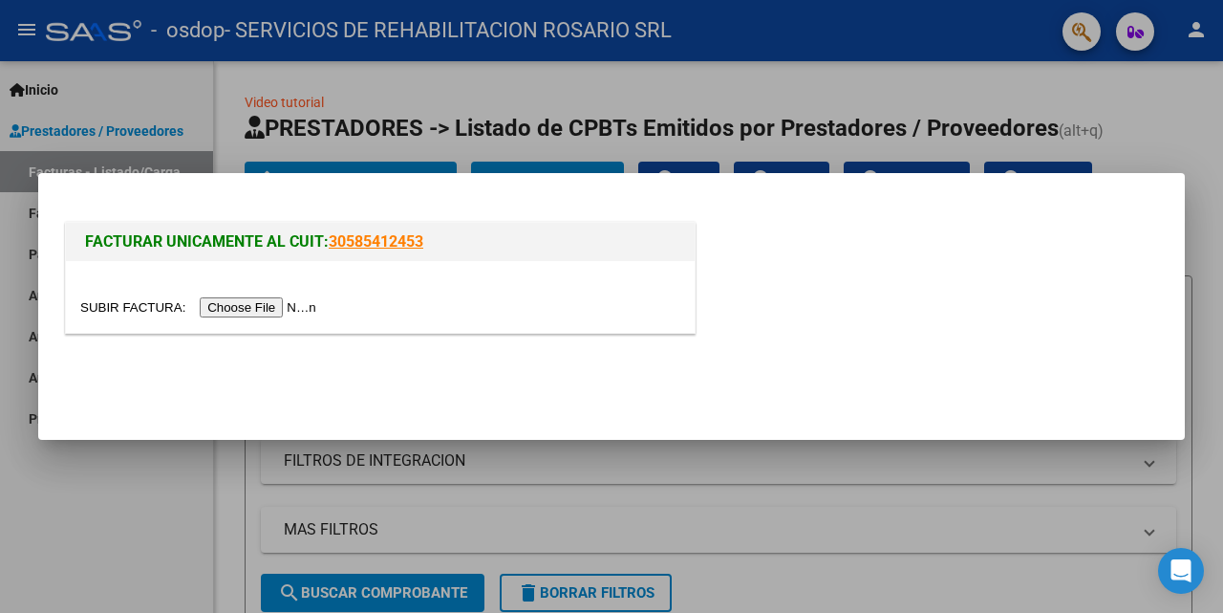
click at [284, 307] on input "file" at bounding box center [201, 307] width 242 height 20
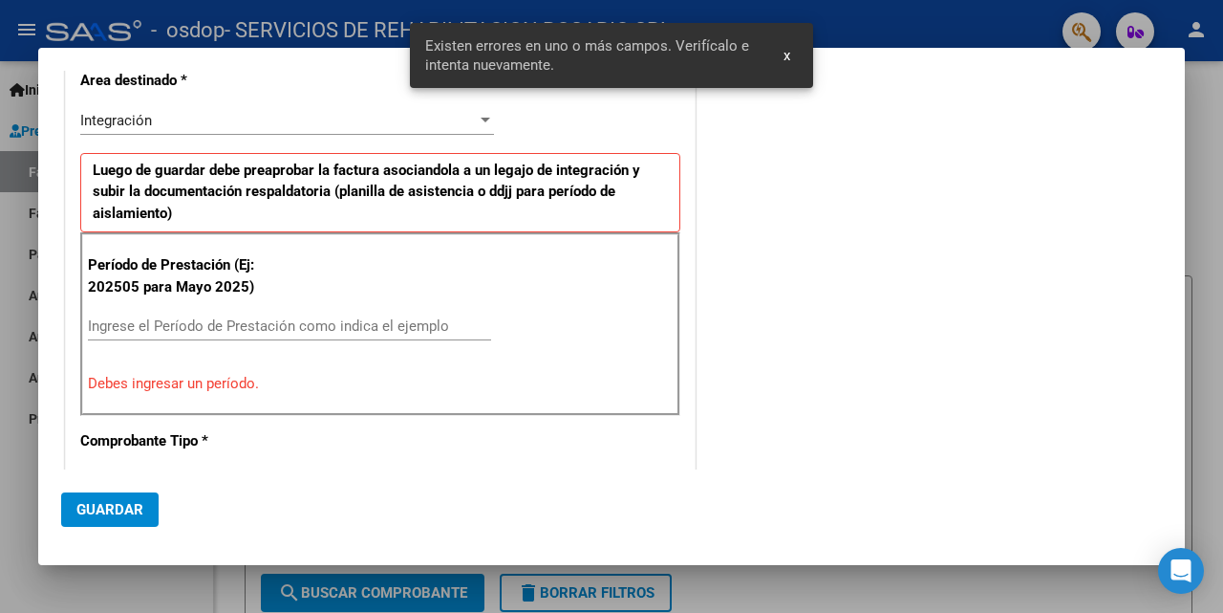
scroll to position [382, 0]
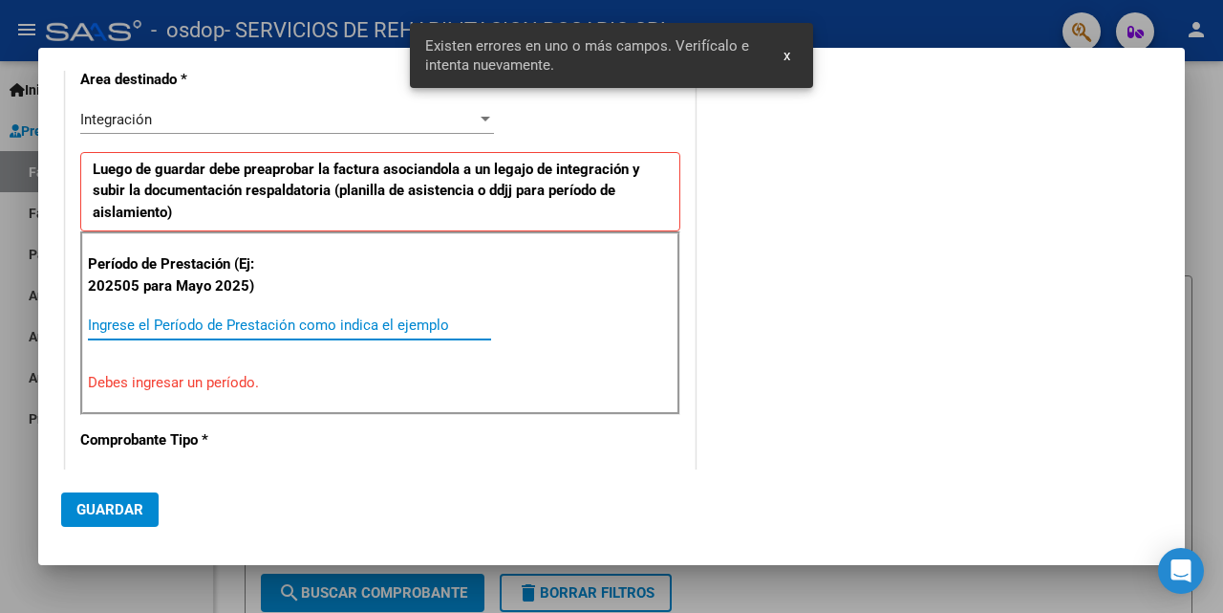
click at [240, 331] on input "Ingrese el Período de Prestación como indica el ejemplo" at bounding box center [289, 324] width 403 height 17
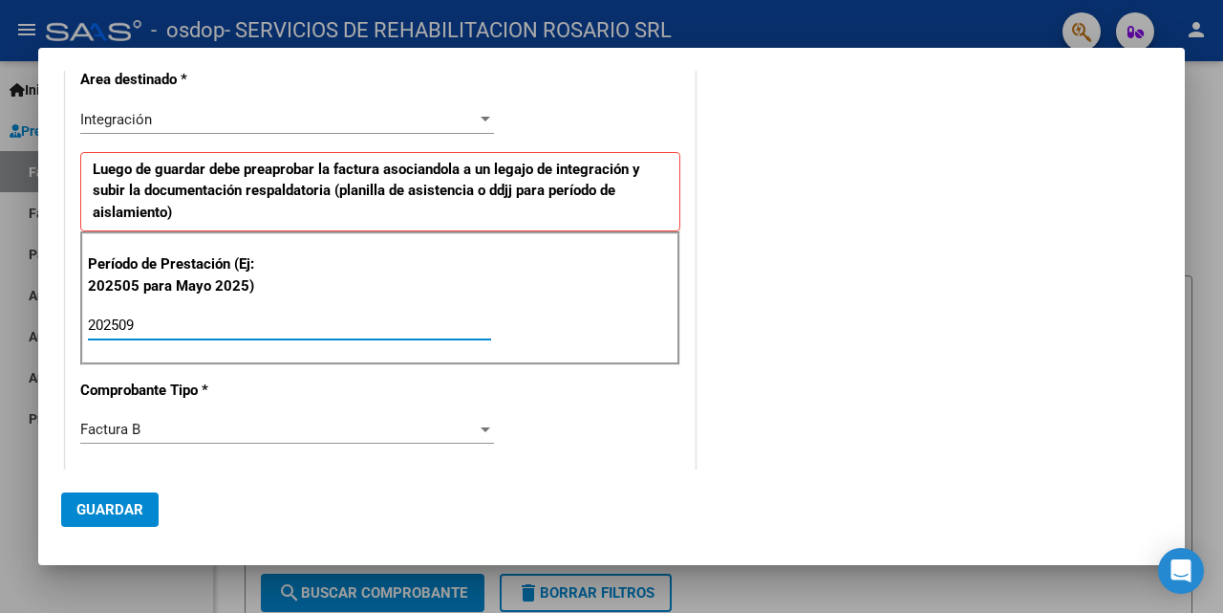
type input "202509"
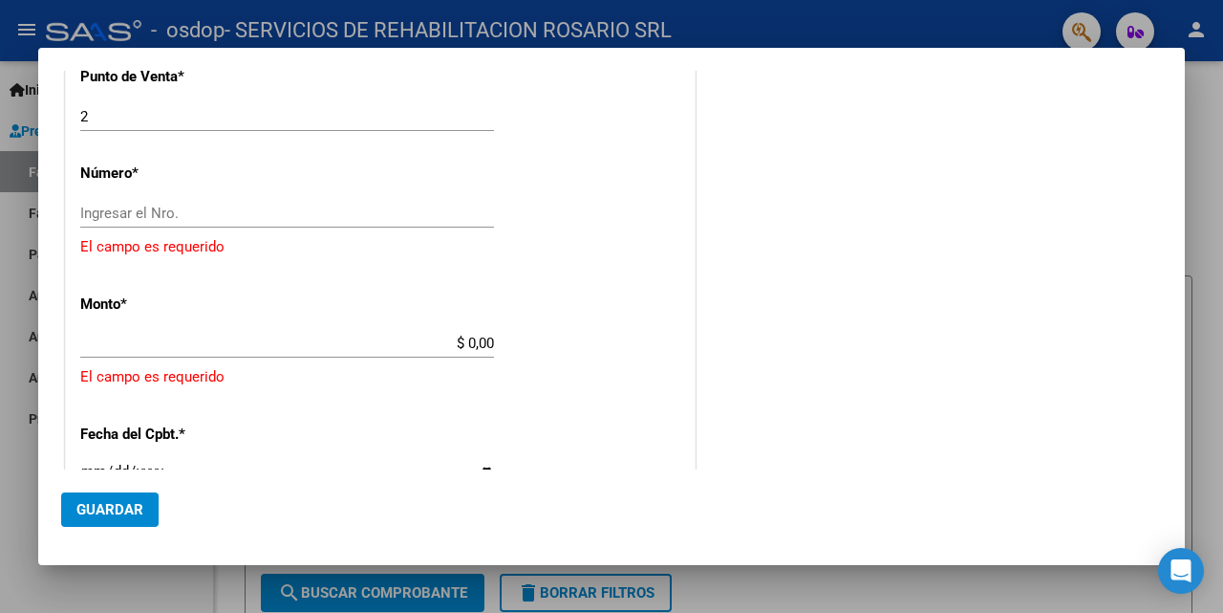
scroll to position [797, 0]
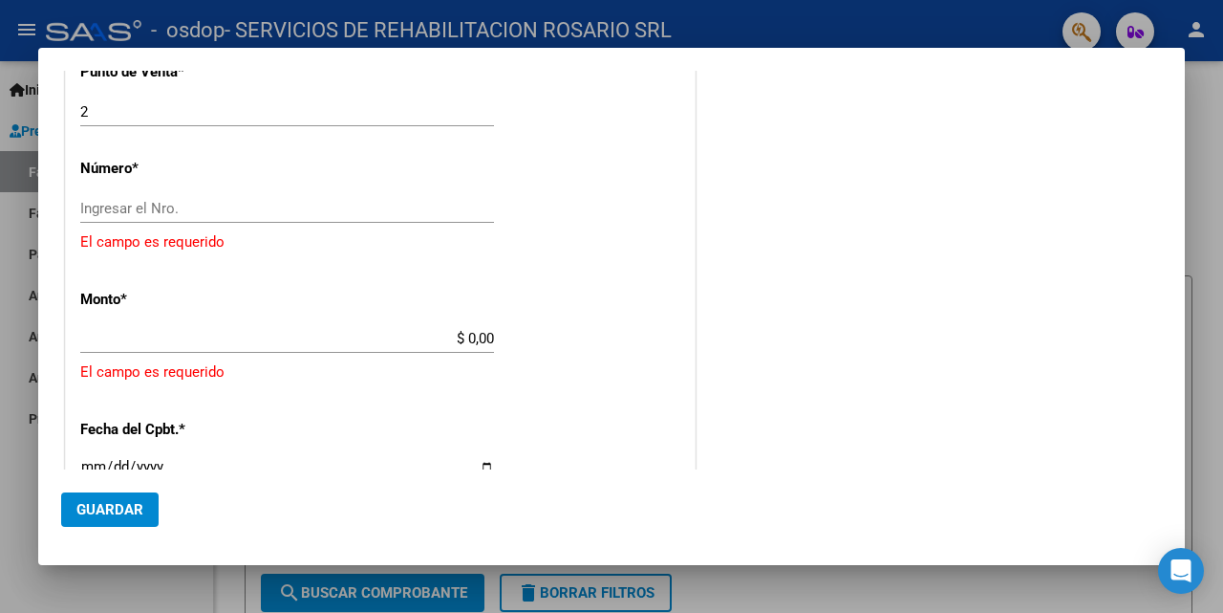
click at [192, 201] on input "Ingresar el Nro." at bounding box center [287, 208] width 414 height 17
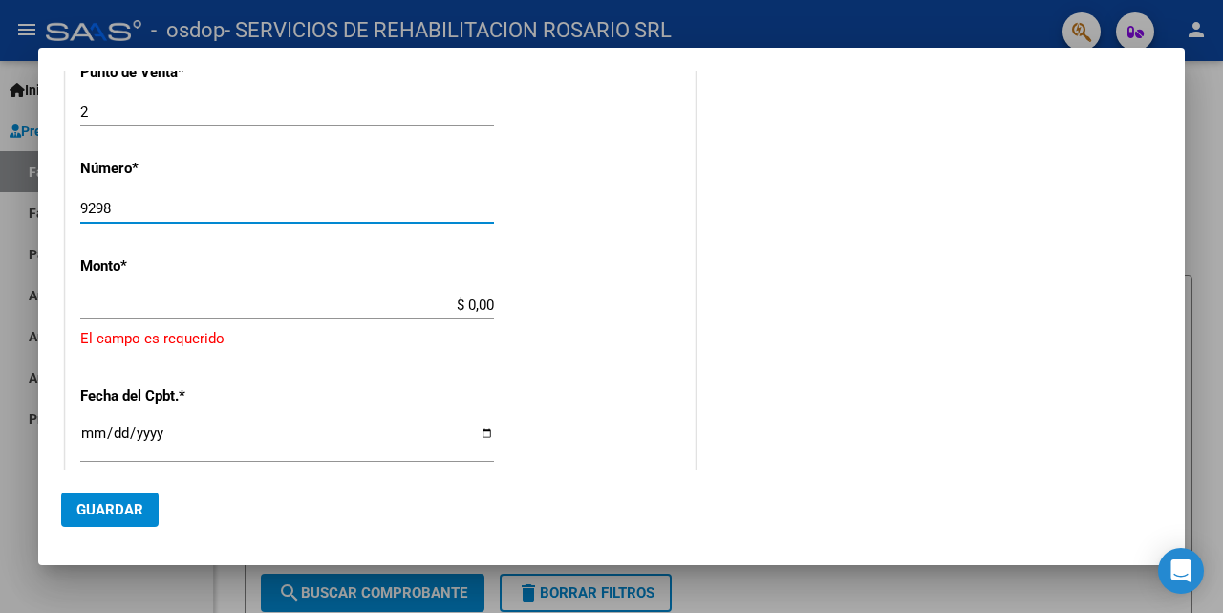
type input "9298"
click at [485, 301] on input "$ 0,00" at bounding box center [287, 304] width 414 height 17
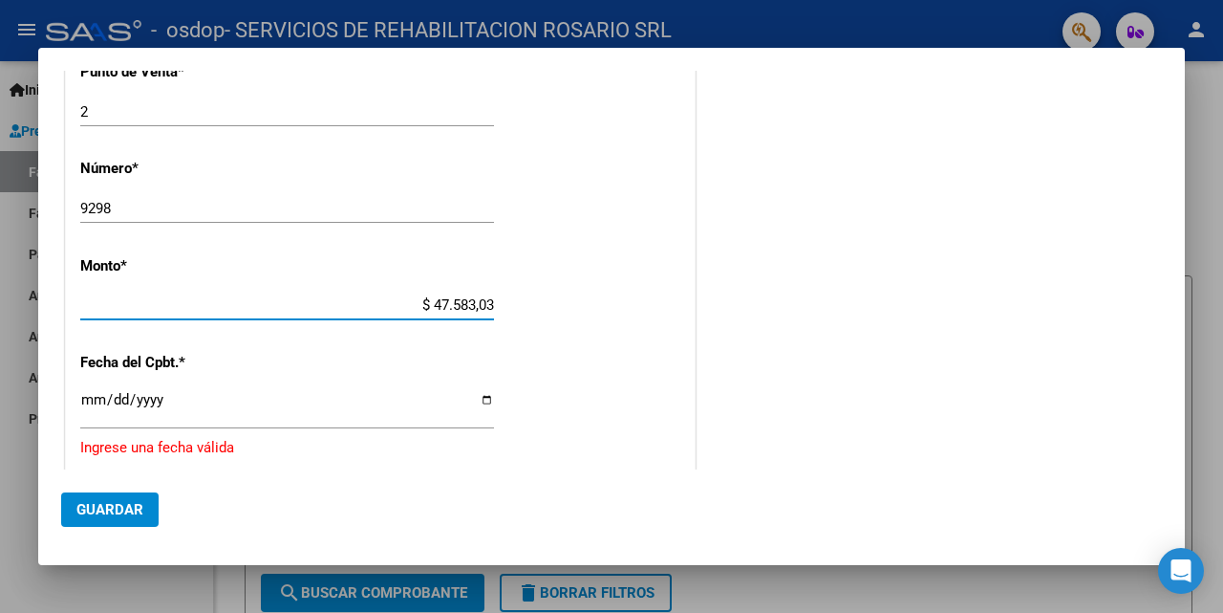
type input "$ 475.830,36"
click at [484, 395] on input "Ingresar la fecha" at bounding box center [287, 407] width 414 height 31
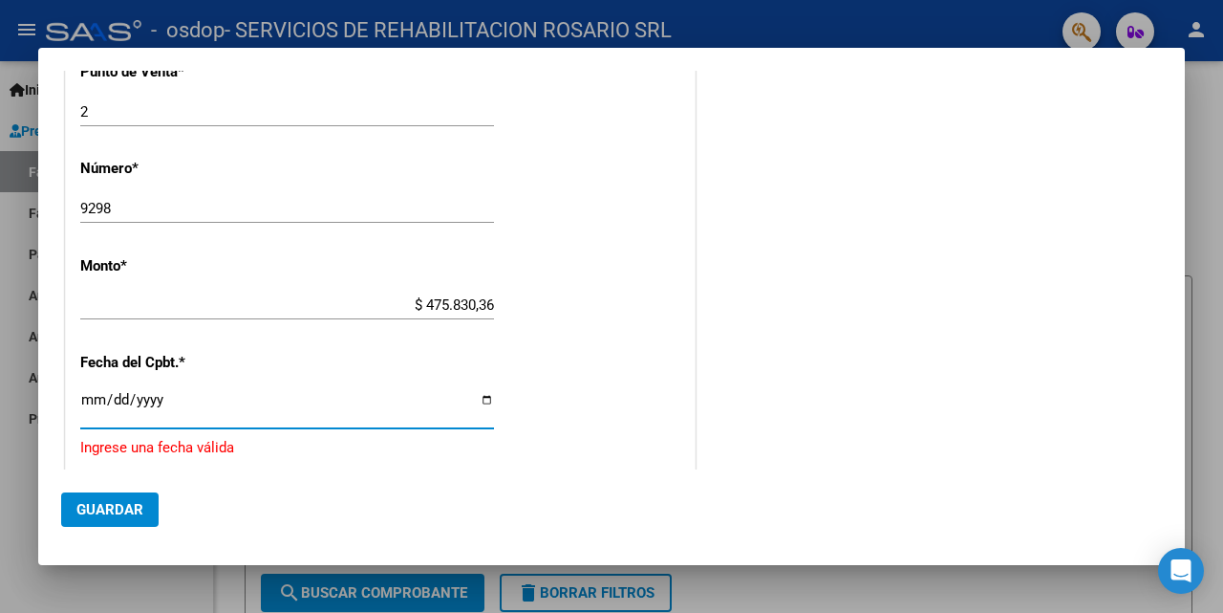
type input "[DATE]"
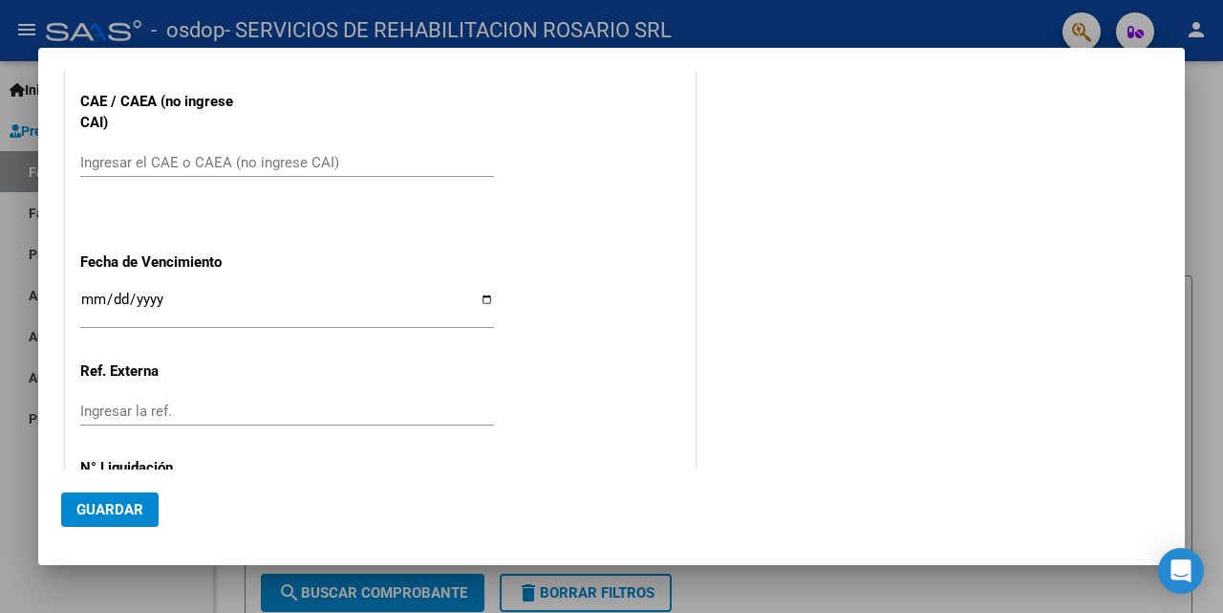
scroll to position [1184, 0]
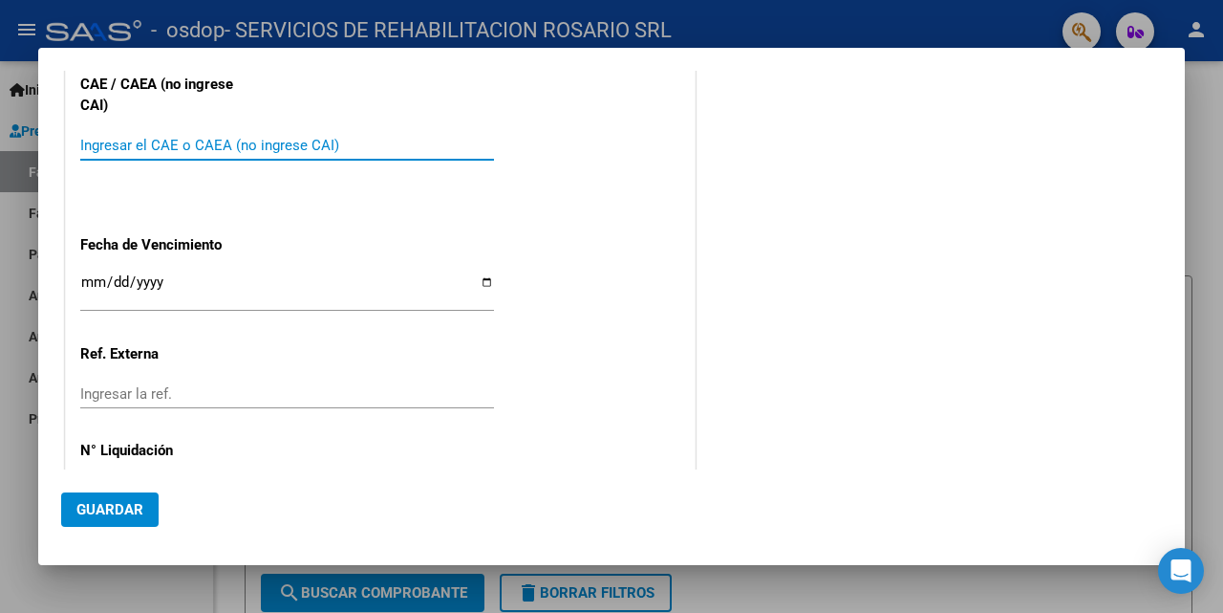
click at [201, 142] on input "Ingresar el CAE o CAEA (no ingrese CAI)" at bounding box center [287, 145] width 414 height 17
paste input "75418291606191"
type input "75418291606191"
click at [478, 280] on input "Ingresar la fecha" at bounding box center [287, 289] width 414 height 31
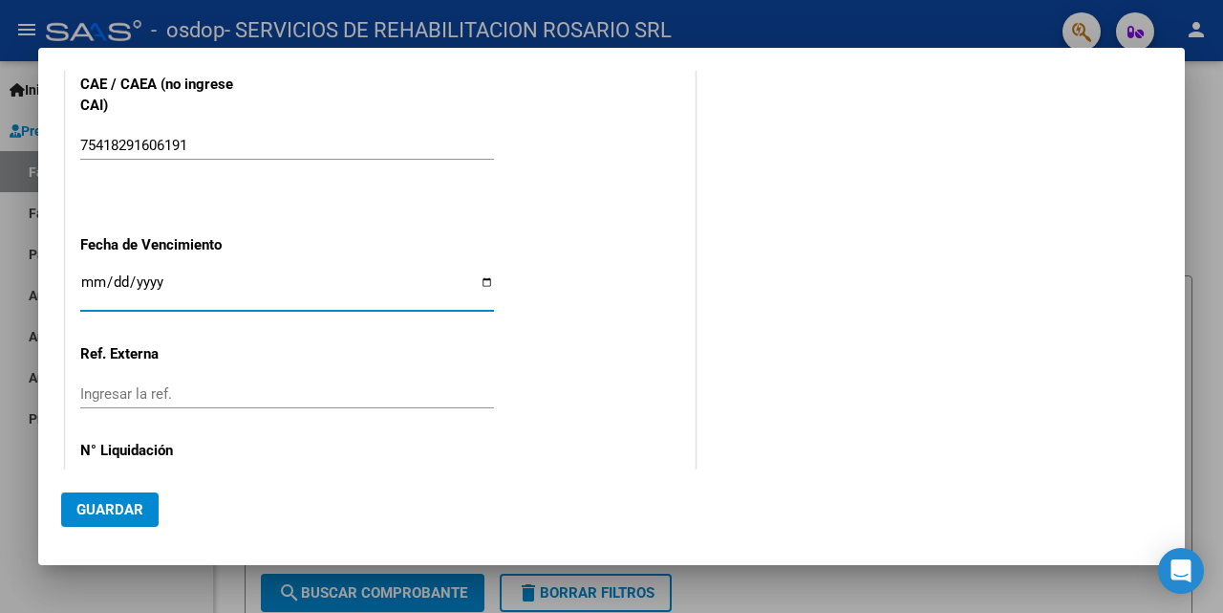
type input "[DATE]"
click at [117, 507] on span "Guardar" at bounding box center [109, 509] width 67 height 17
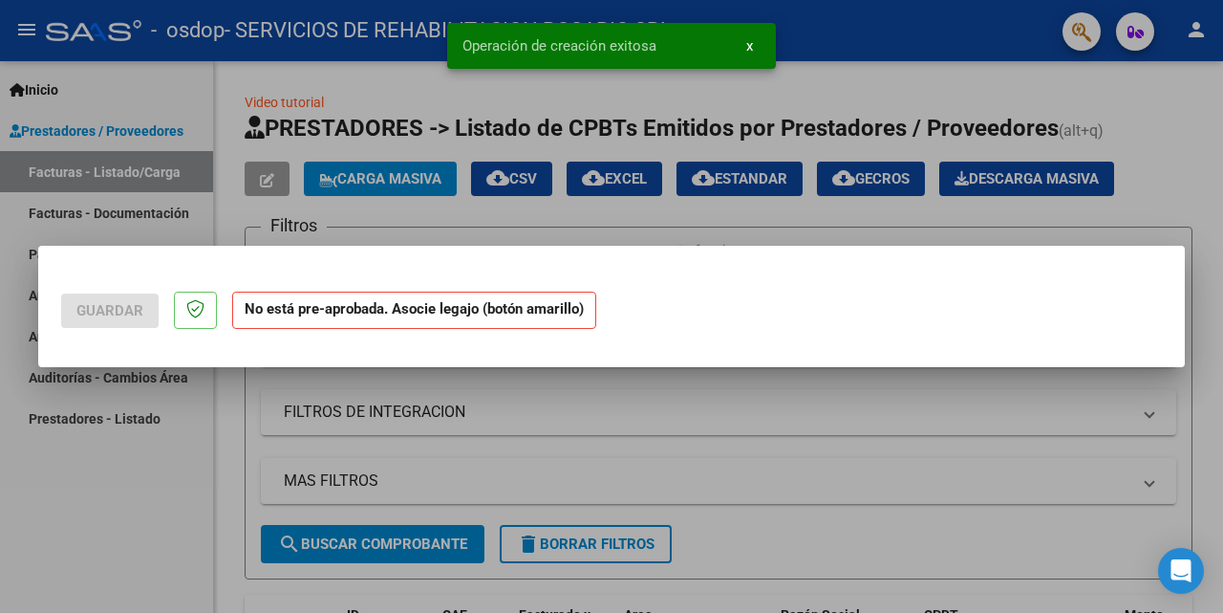
scroll to position [0, 0]
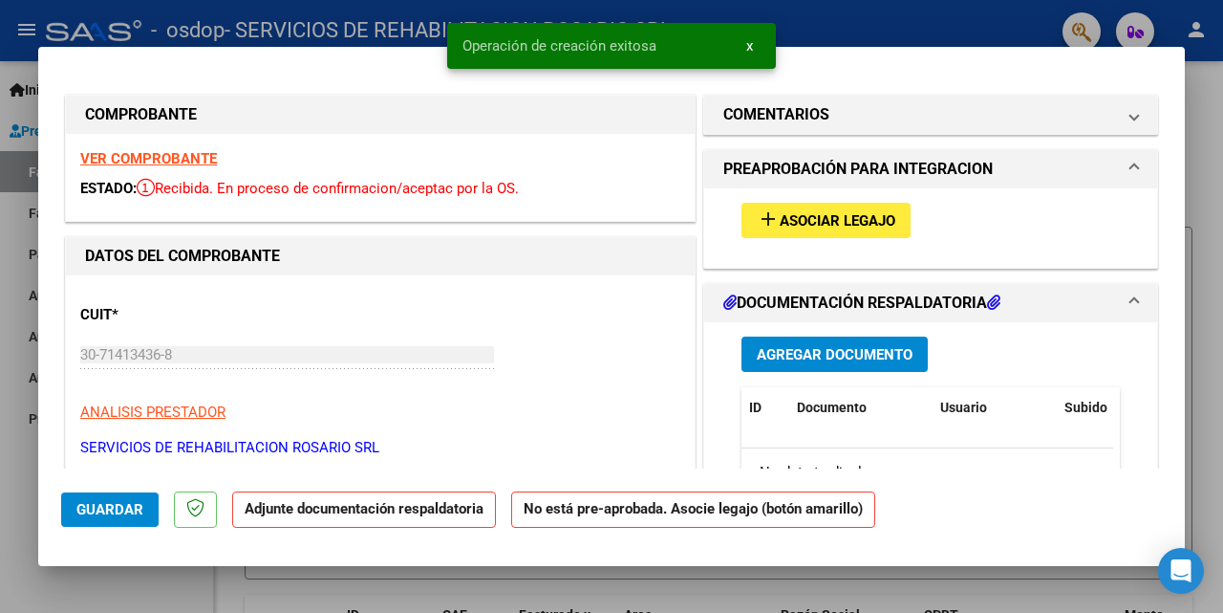
click at [802, 214] on span "Asociar Legajo" at bounding box center [838, 220] width 116 height 17
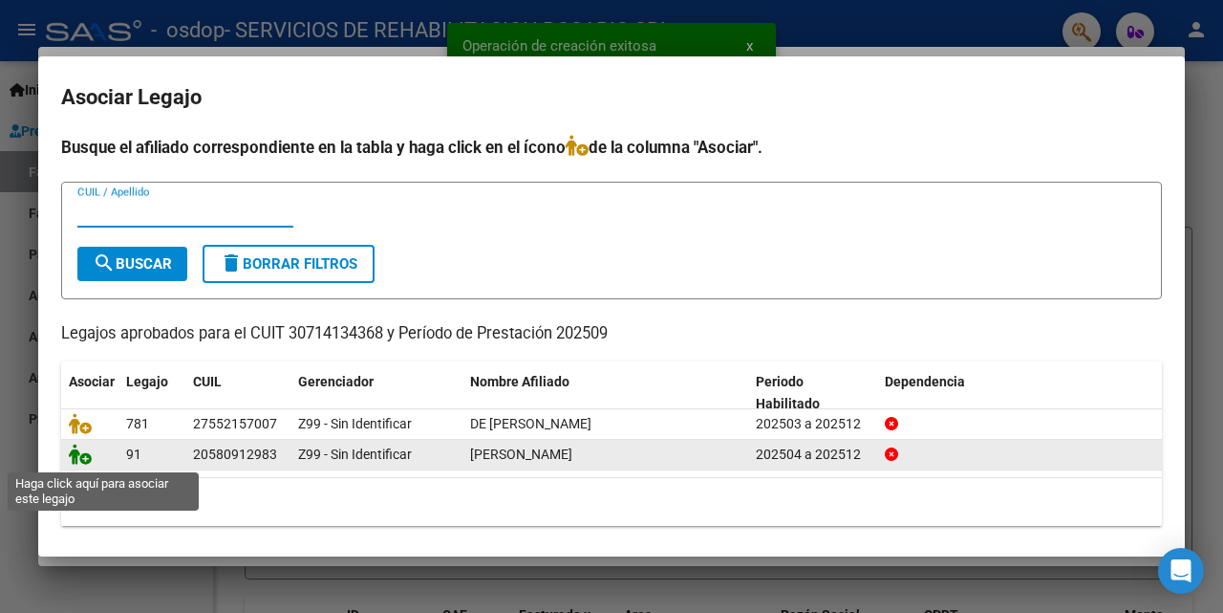
click at [85, 458] on icon at bounding box center [80, 453] width 23 height 21
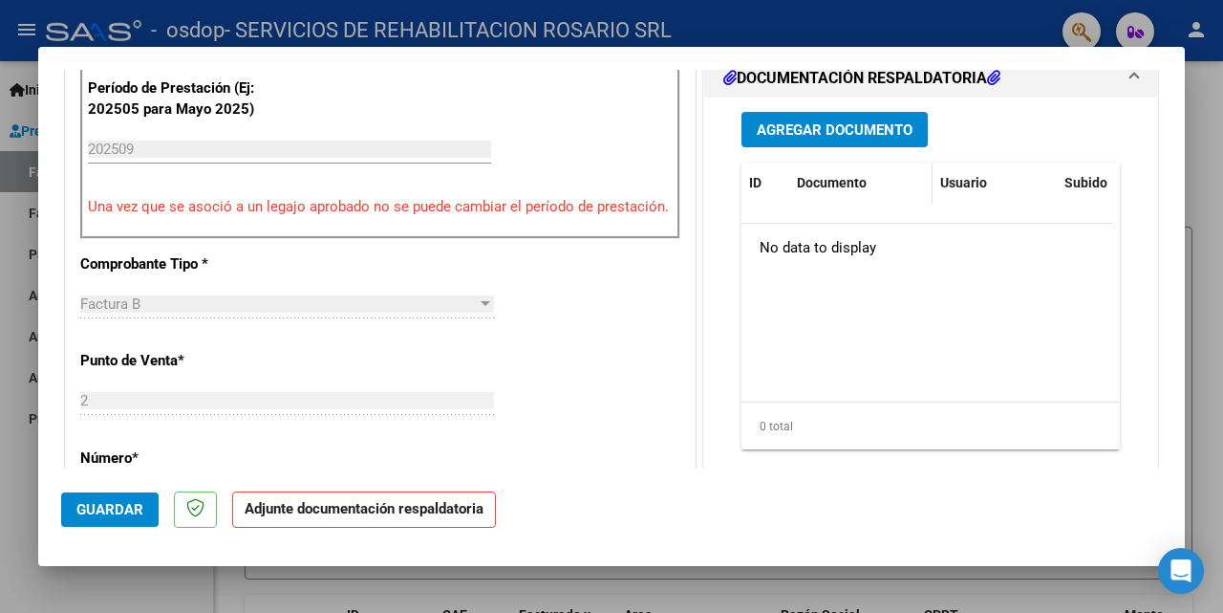
scroll to position [518, 0]
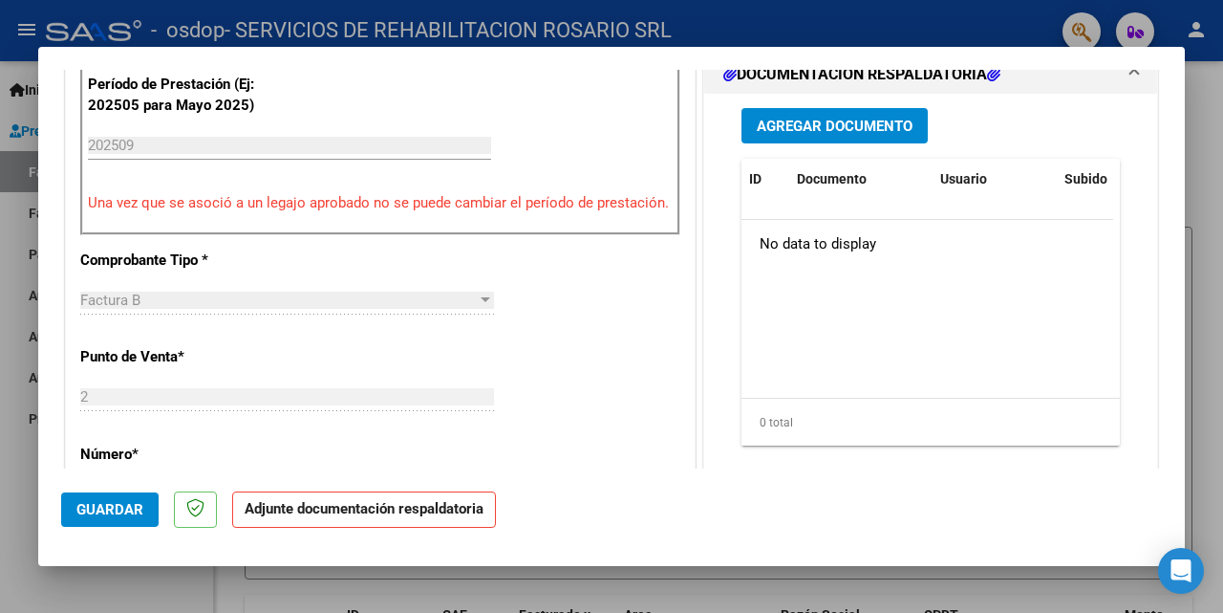
click at [834, 131] on span "Agregar Documento" at bounding box center [835, 126] width 156 height 17
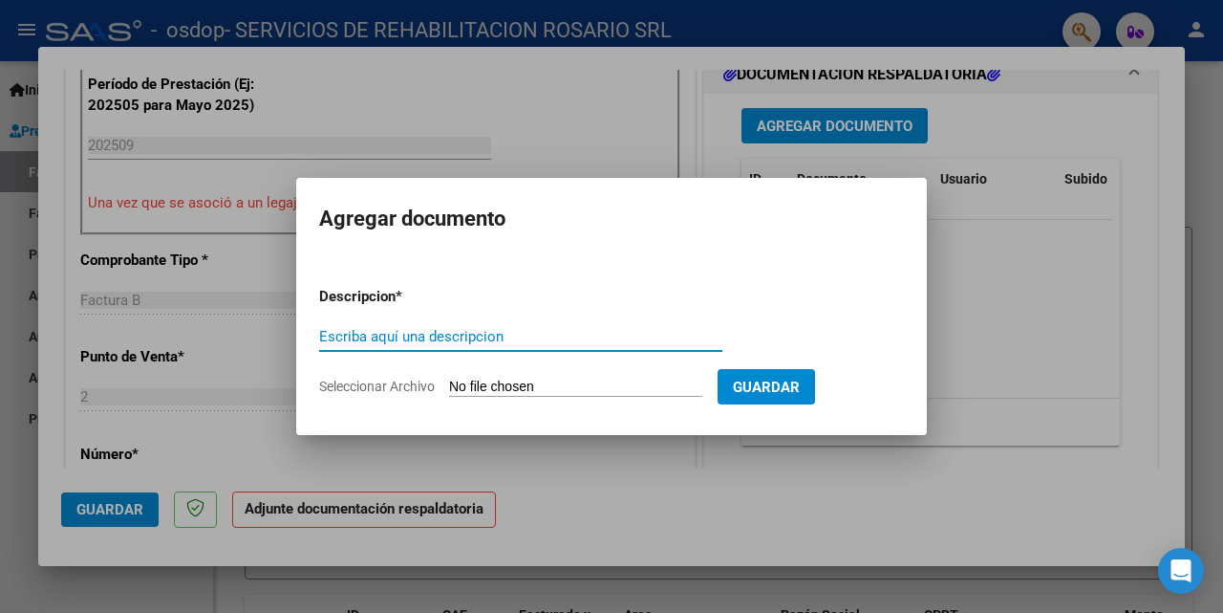
click at [502, 379] on input "Seleccionar Archivo" at bounding box center [575, 387] width 253 height 18
type input "C:\fakepath\[PERSON_NAME].pdf"
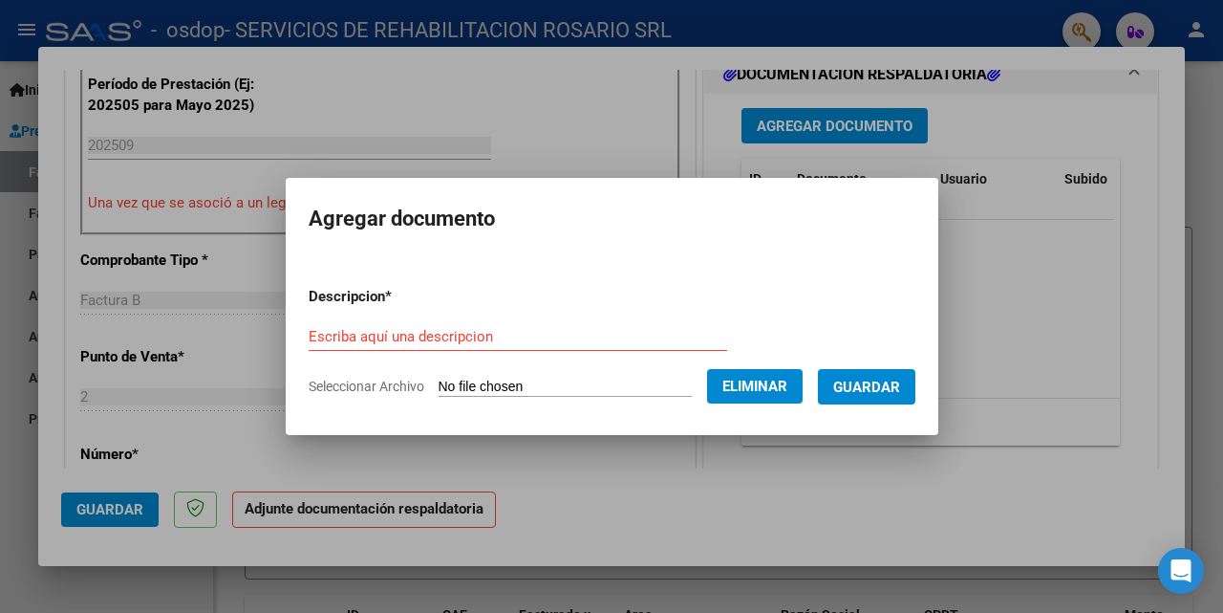
click at [498, 338] on input "Escriba aquí una descripcion" at bounding box center [518, 336] width 419 height 17
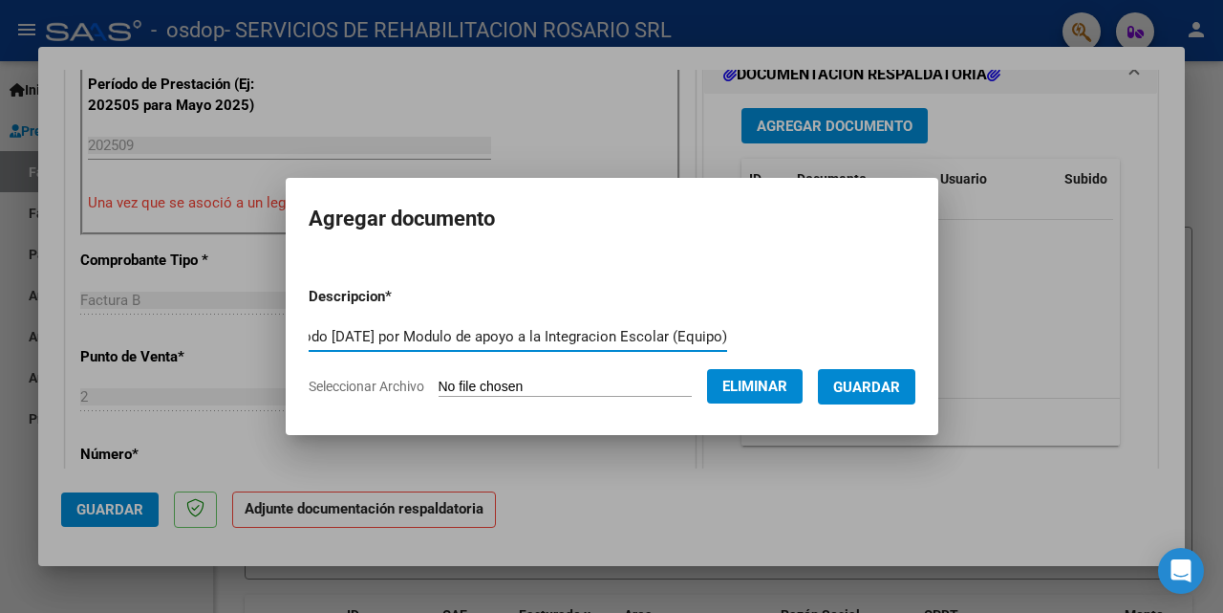
scroll to position [0, 362]
type input "Adjunto factura y planilla correspondientes al periodo [DATE] por Modulo de apo…"
click at [900, 379] on span "Guardar" at bounding box center [866, 386] width 67 height 17
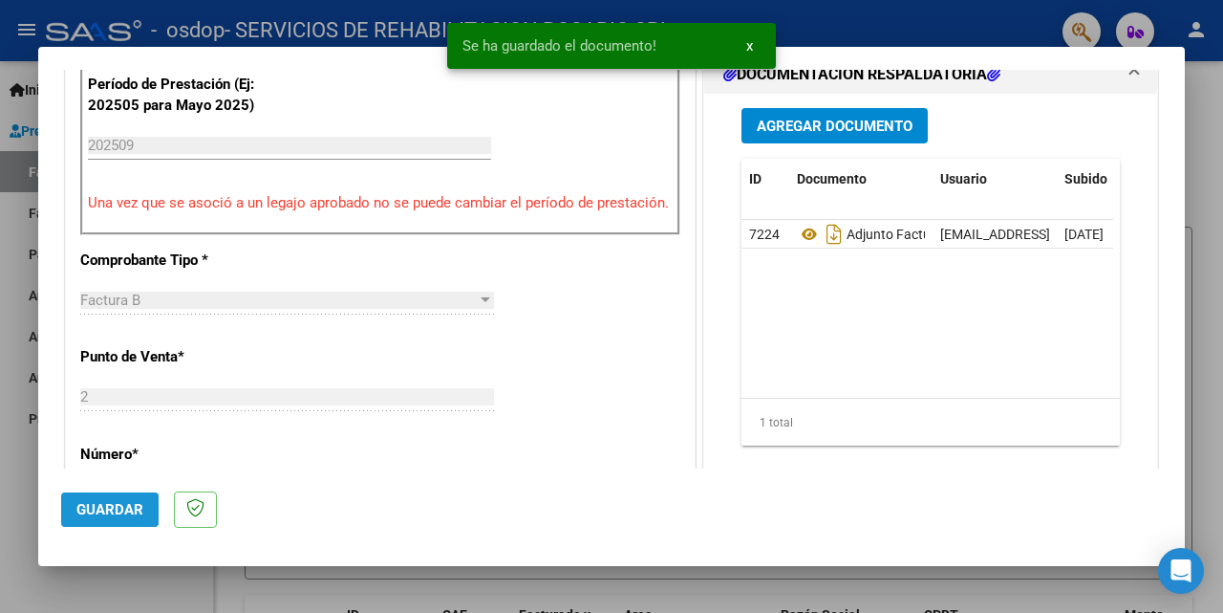
click at [116, 505] on span "Guardar" at bounding box center [109, 509] width 67 height 17
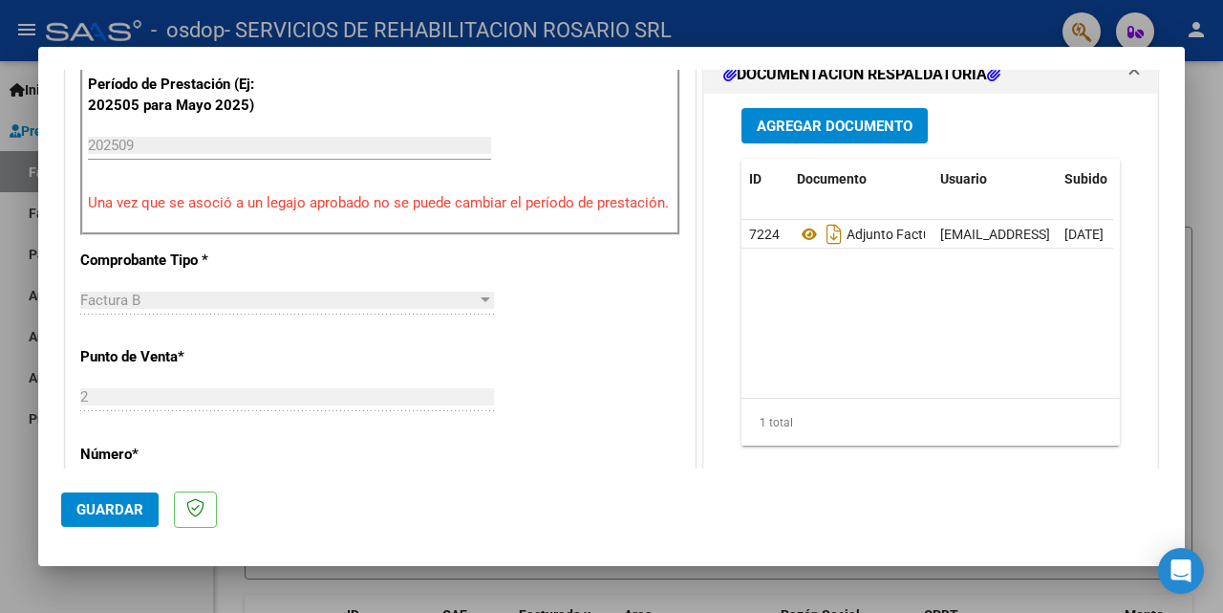
click at [3, 464] on div at bounding box center [611, 306] width 1223 height 613
type input "$ 0,00"
